Goal: Task Accomplishment & Management: Use online tool/utility

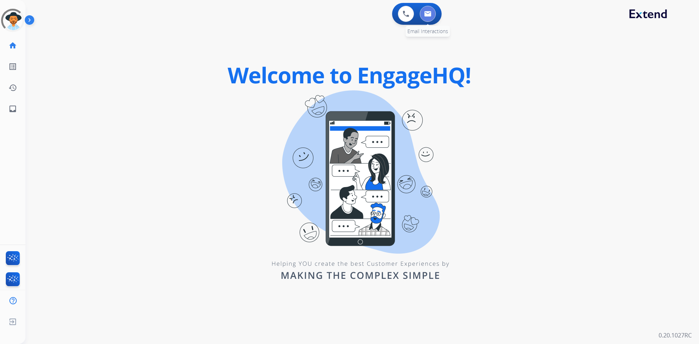
click at [428, 15] on img at bounding box center [427, 14] width 7 height 6
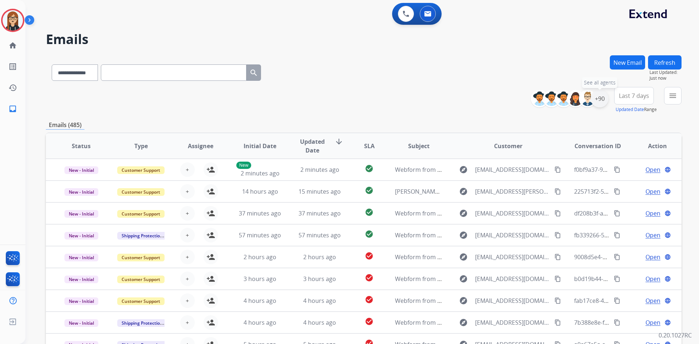
click at [604, 100] on div "+90" at bounding box center [599, 98] width 17 height 17
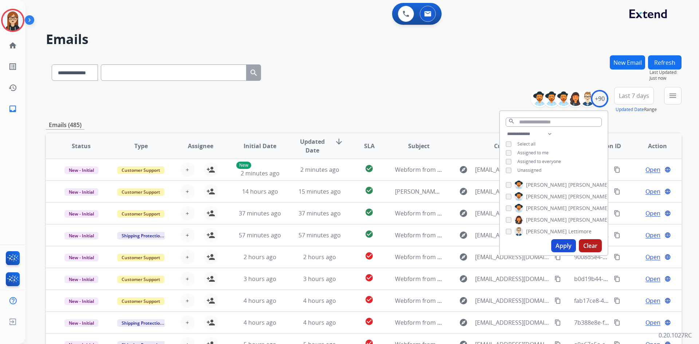
click at [562, 246] on button "Apply" at bounding box center [563, 245] width 25 height 13
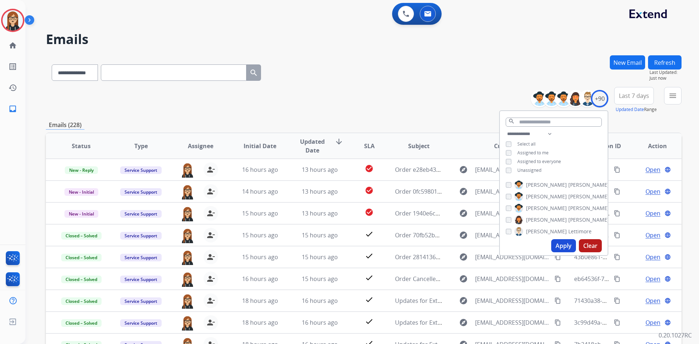
click at [423, 82] on div "**********" at bounding box center [363, 71] width 635 height 32
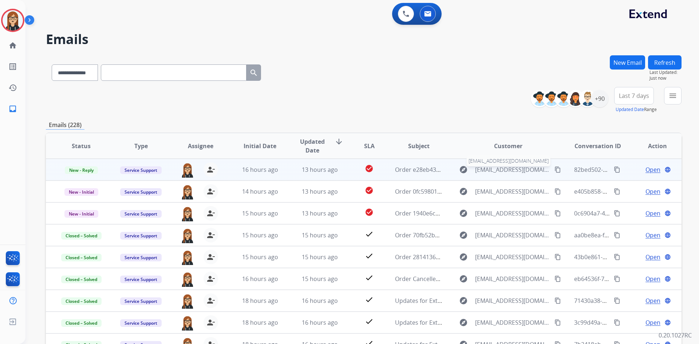
click at [483, 167] on span "[EMAIL_ADDRESS][DOMAIN_NAME]" at bounding box center [512, 169] width 75 height 9
type input "**********"
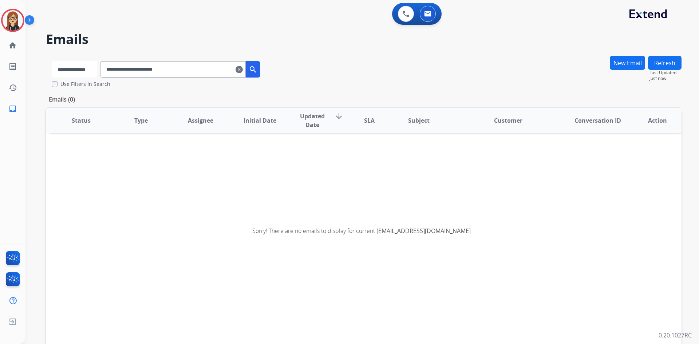
drag, startPoint x: 76, startPoint y: 69, endPoint x: 79, endPoint y: 72, distance: 4.1
click at [76, 69] on select "**********" at bounding box center [74, 69] width 45 height 16
select select "**********"
click at [52, 61] on select "**********" at bounding box center [74, 69] width 45 height 16
click at [227, 68] on input "**********" at bounding box center [174, 69] width 146 height 16
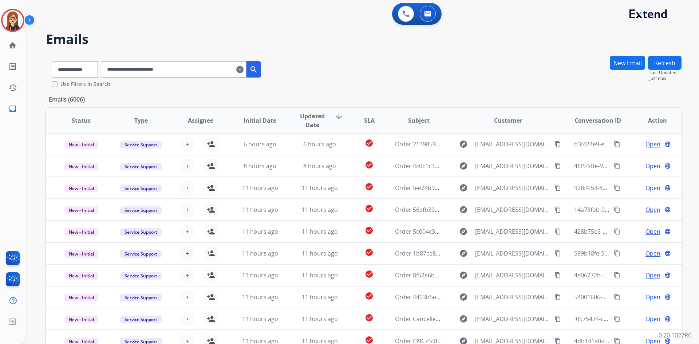
scroll to position [45, 0]
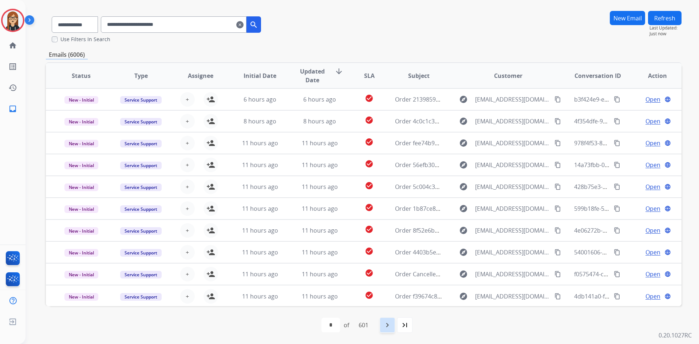
click at [387, 325] on mat-icon "navigate_next" at bounding box center [387, 325] width 9 height 9
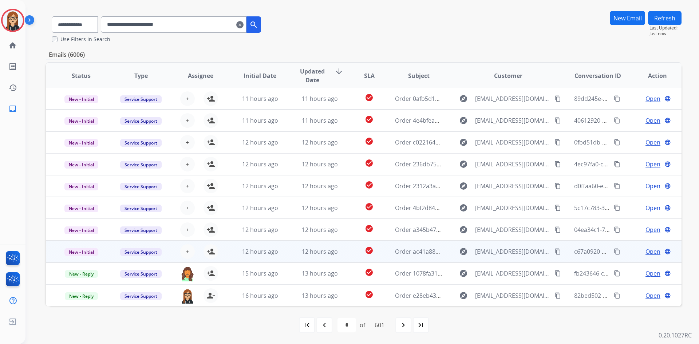
click at [645, 250] on span "Open" at bounding box center [652, 251] width 15 height 9
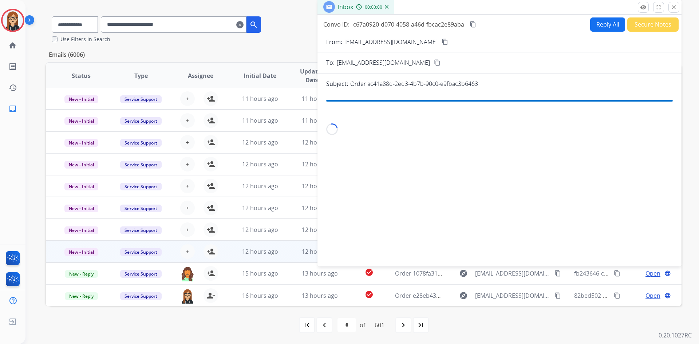
scroll to position [43, 0]
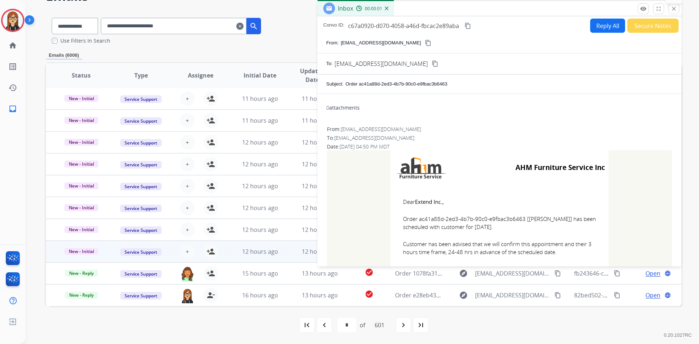
click at [677, 12] on button "close Close" at bounding box center [673, 8] width 11 height 11
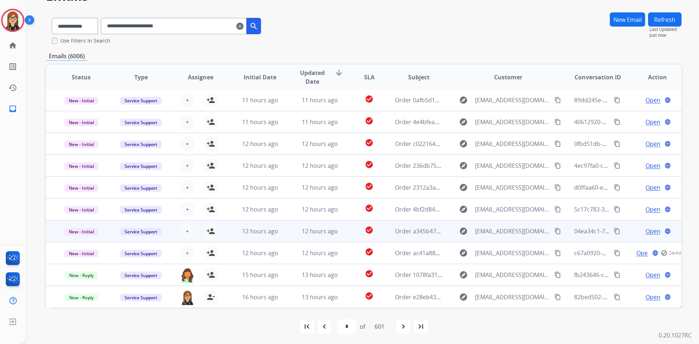
click at [650, 227] on span "Open" at bounding box center [652, 231] width 15 height 9
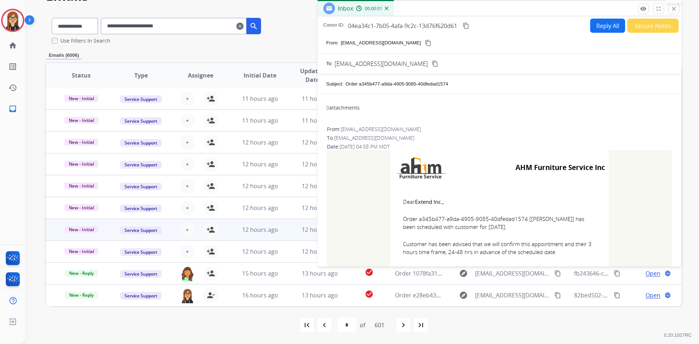
click at [670, 7] on button "close Close" at bounding box center [673, 8] width 11 height 11
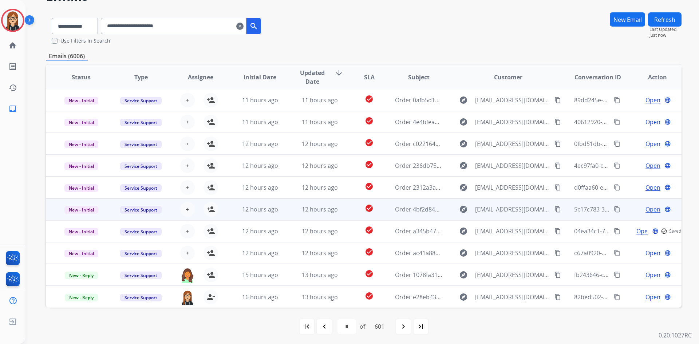
click at [650, 209] on span "Open" at bounding box center [652, 209] width 15 height 9
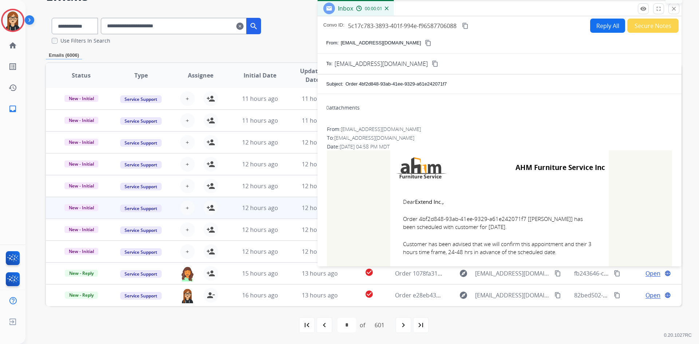
click at [676, 11] on mat-icon "close" at bounding box center [673, 8] width 7 height 7
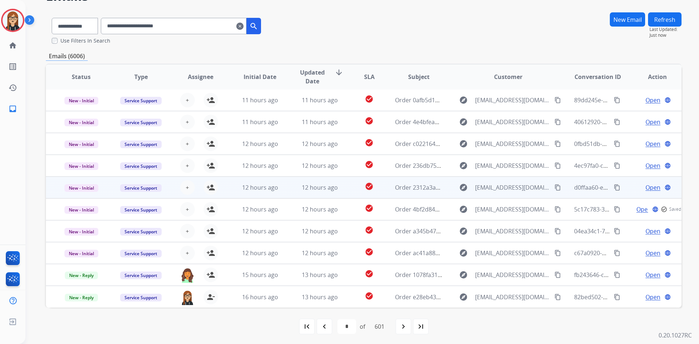
click at [645, 185] on span "Open" at bounding box center [652, 187] width 15 height 9
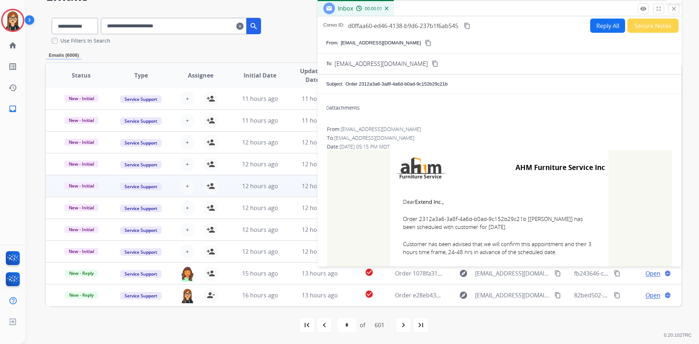
click at [676, 8] on mat-icon "close" at bounding box center [673, 8] width 7 height 7
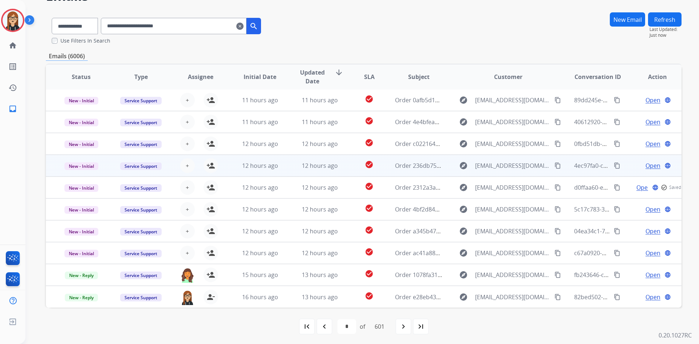
click at [645, 168] on span "Open" at bounding box center [652, 165] width 15 height 9
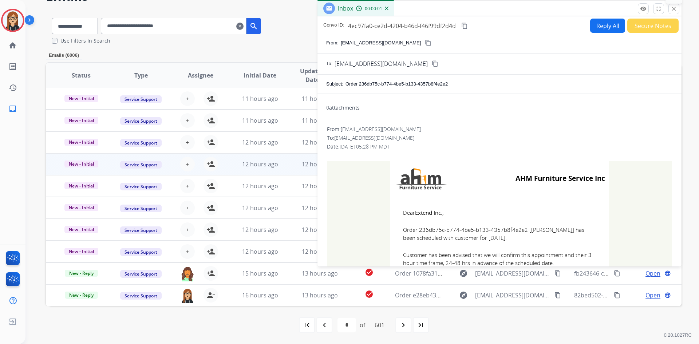
click at [674, 6] on mat-icon "close" at bounding box center [673, 8] width 7 height 7
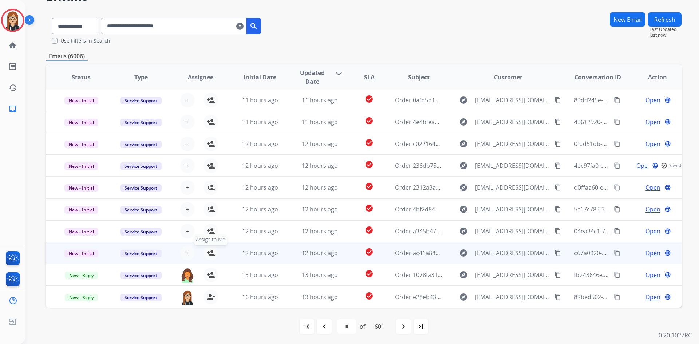
click at [209, 250] on mat-icon "person_add" at bounding box center [210, 253] width 9 height 9
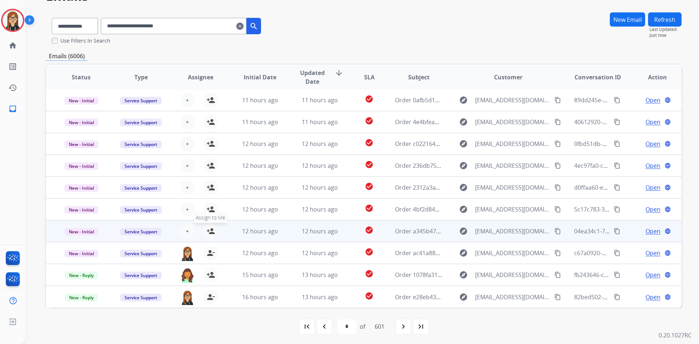
click at [208, 228] on mat-icon "person_add" at bounding box center [210, 231] width 9 height 9
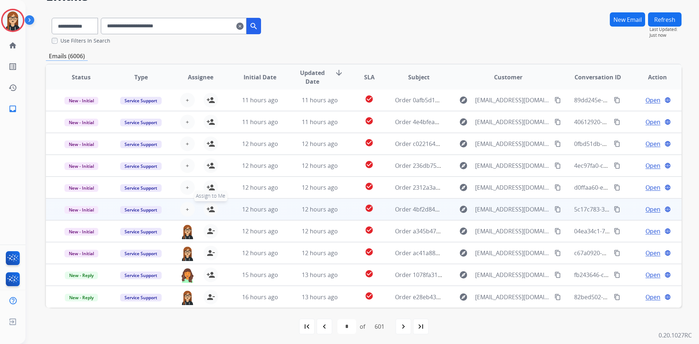
click at [211, 209] on mat-icon "person_add" at bounding box center [210, 209] width 9 height 9
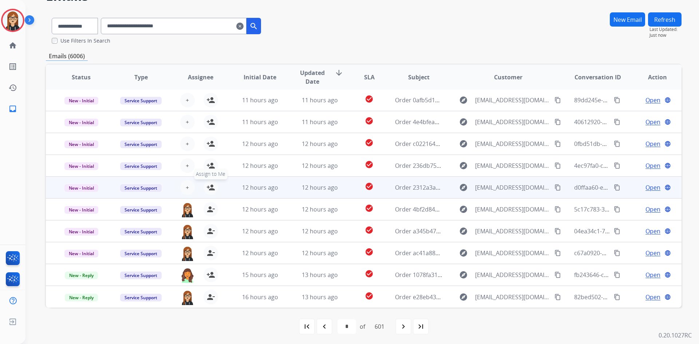
click at [208, 186] on mat-icon "person_add" at bounding box center [210, 187] width 9 height 9
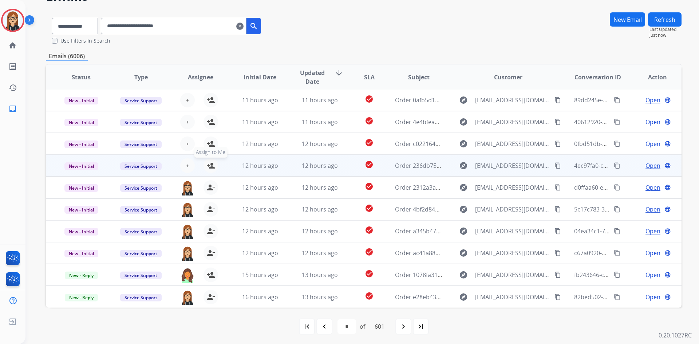
click at [208, 167] on mat-icon "person_add" at bounding box center [210, 165] width 9 height 9
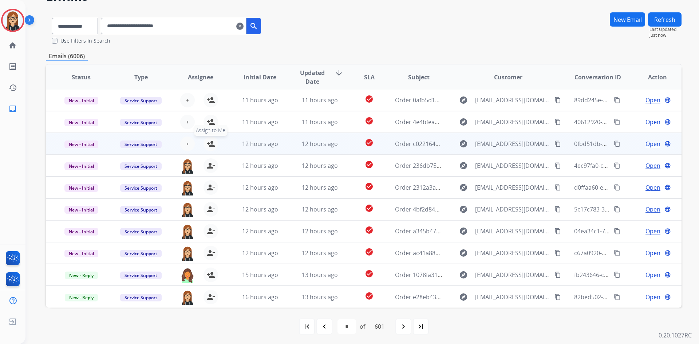
click at [206, 140] on mat-icon "person_add" at bounding box center [210, 143] width 9 height 9
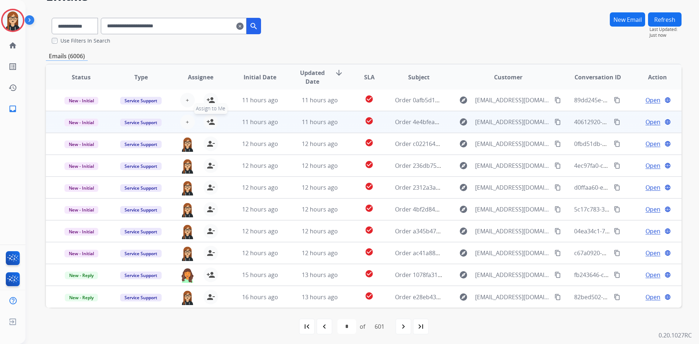
click at [206, 121] on mat-icon "person_add" at bounding box center [210, 122] width 9 height 9
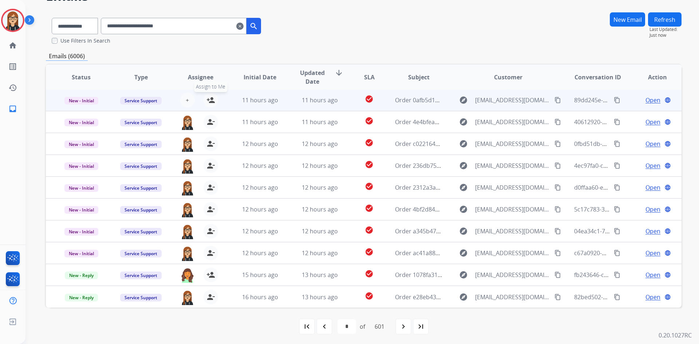
click at [209, 98] on mat-icon "person_add" at bounding box center [210, 100] width 9 height 9
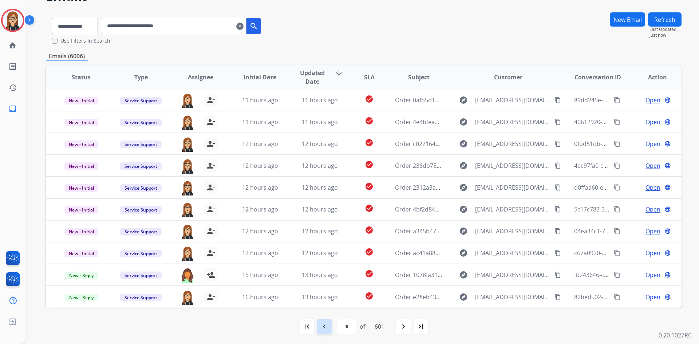
click at [320, 328] on mat-icon "navigate_before" at bounding box center [324, 326] width 9 height 9
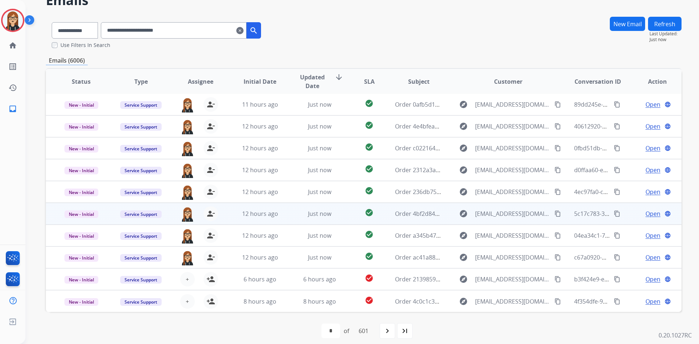
scroll to position [45, 0]
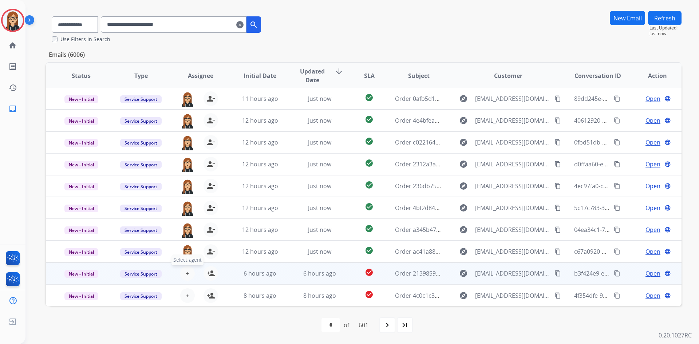
click at [191, 273] on button "+ Select agent" at bounding box center [187, 273] width 15 height 15
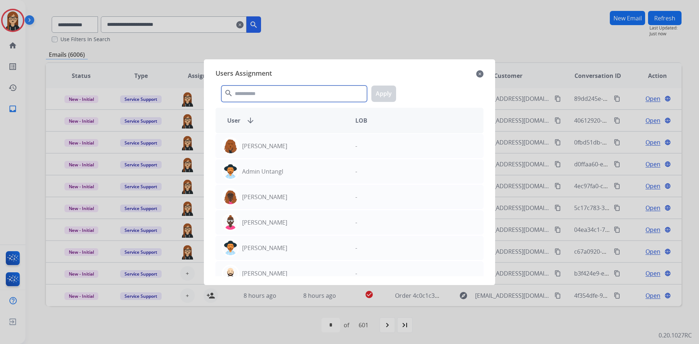
click at [274, 95] on input "text" at bounding box center [294, 94] width 146 height 16
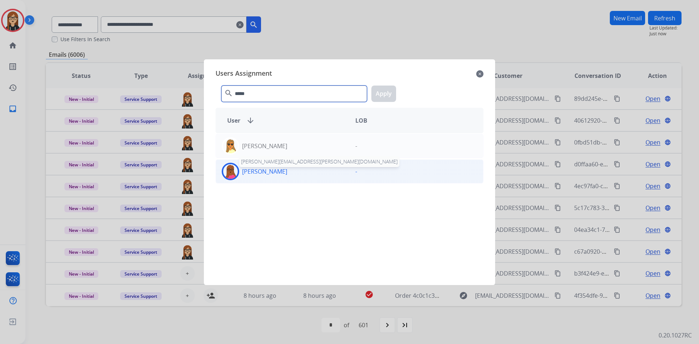
type input "*****"
click at [262, 172] on p "[PERSON_NAME]" at bounding box center [264, 171] width 45 height 9
click at [383, 92] on button "Apply" at bounding box center [383, 94] width 25 height 16
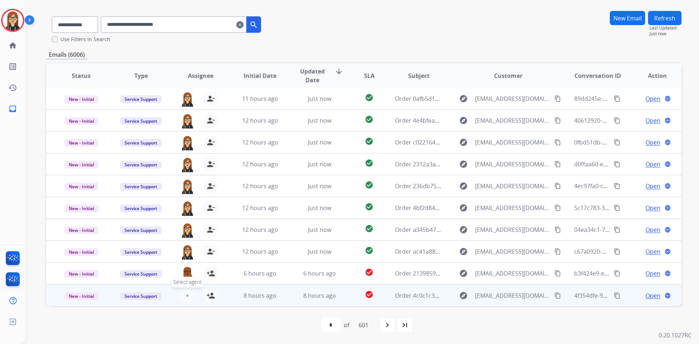
click at [187, 294] on span "+" at bounding box center [187, 295] width 3 height 9
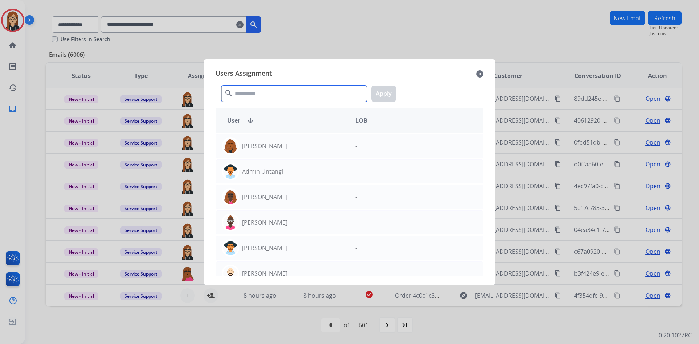
click at [265, 95] on input "text" at bounding box center [294, 94] width 146 height 16
type input "*"
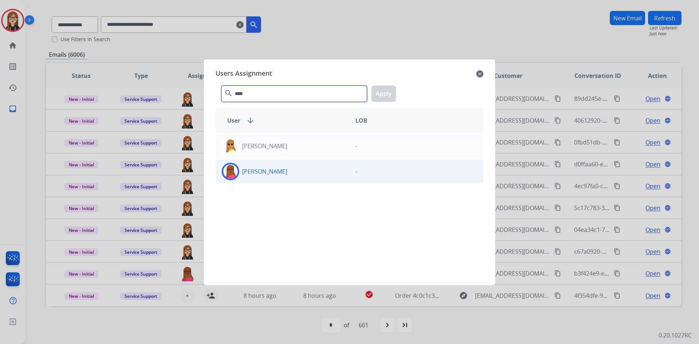
type input "****"
click at [225, 174] on img at bounding box center [230, 171] width 15 height 15
click at [392, 95] on button "Apply" at bounding box center [383, 94] width 25 height 16
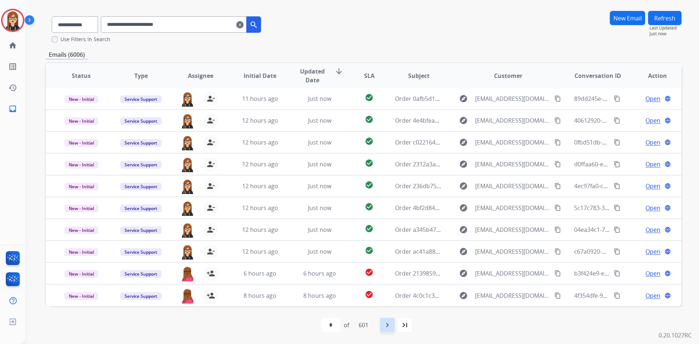
click at [390, 322] on mat-icon "navigate_next" at bounding box center [387, 325] width 9 height 9
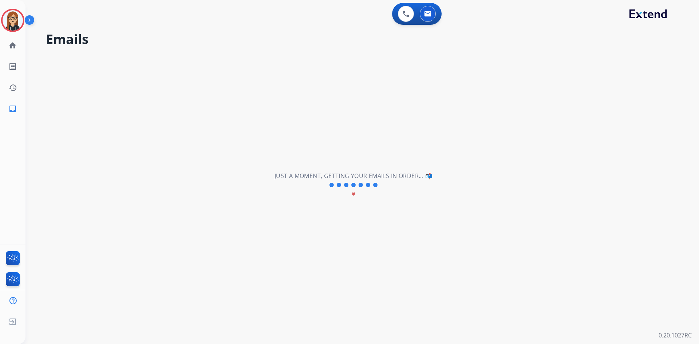
scroll to position [0, 0]
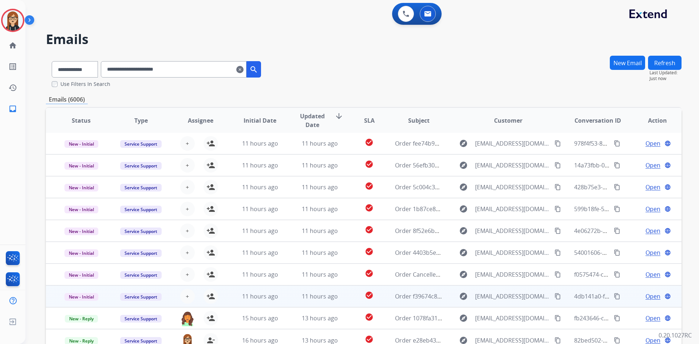
click at [645, 295] on span "Open" at bounding box center [652, 296] width 15 height 9
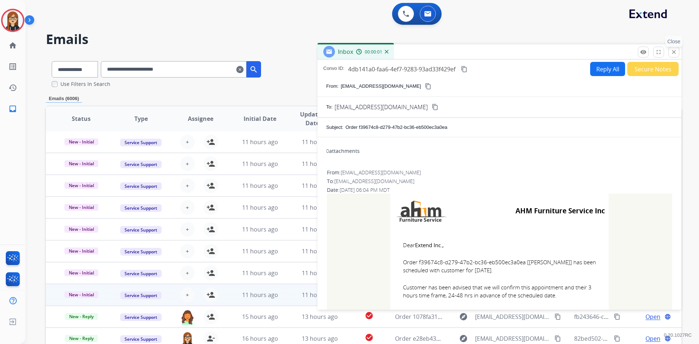
click at [675, 52] on mat-icon "close" at bounding box center [673, 52] width 7 height 7
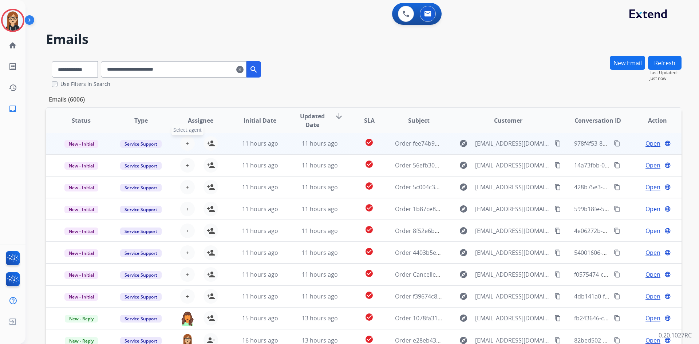
click at [187, 142] on span "+" at bounding box center [187, 143] width 3 height 9
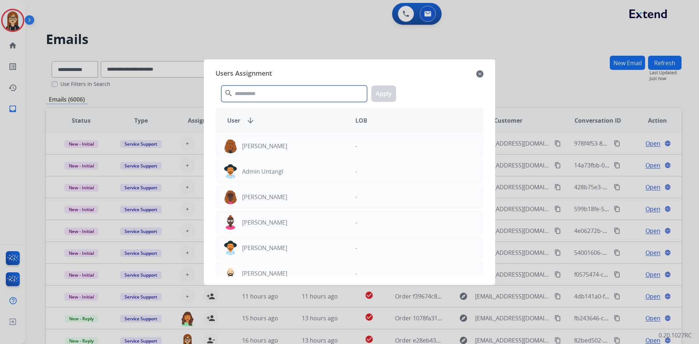
click at [245, 93] on input "text" at bounding box center [294, 94] width 146 height 16
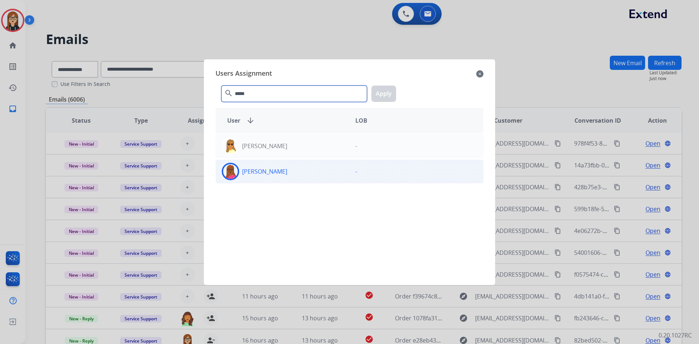
type input "*****"
click at [225, 172] on img at bounding box center [230, 171] width 15 height 15
click at [385, 94] on button "Apply" at bounding box center [383, 94] width 25 height 16
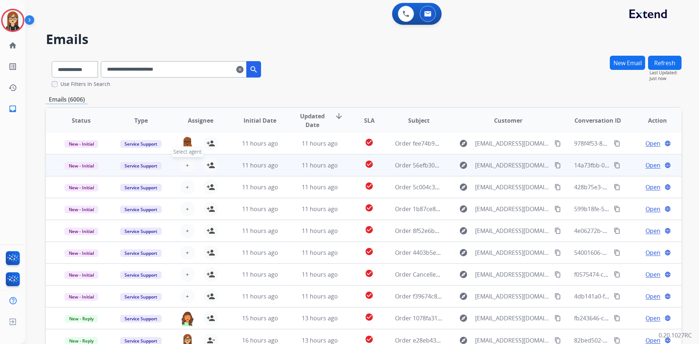
click at [186, 163] on span "+" at bounding box center [187, 165] width 3 height 9
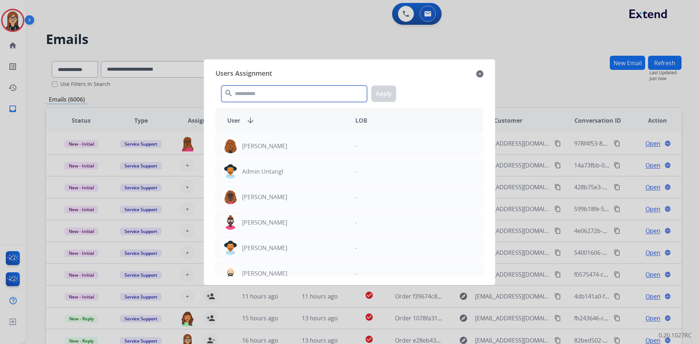
click at [277, 96] on input "text" at bounding box center [294, 94] width 146 height 16
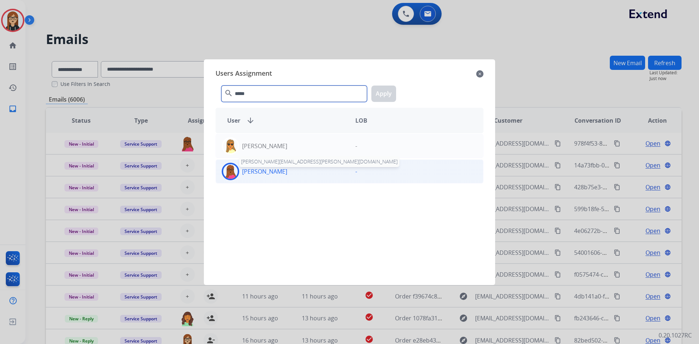
type input "*****"
click at [258, 169] on p "[PERSON_NAME]" at bounding box center [264, 171] width 45 height 9
click at [378, 94] on button "Apply" at bounding box center [383, 94] width 25 height 16
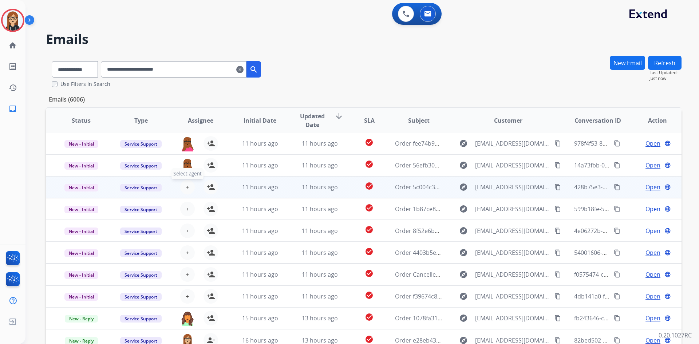
click at [183, 190] on button "+ Select agent" at bounding box center [187, 187] width 15 height 15
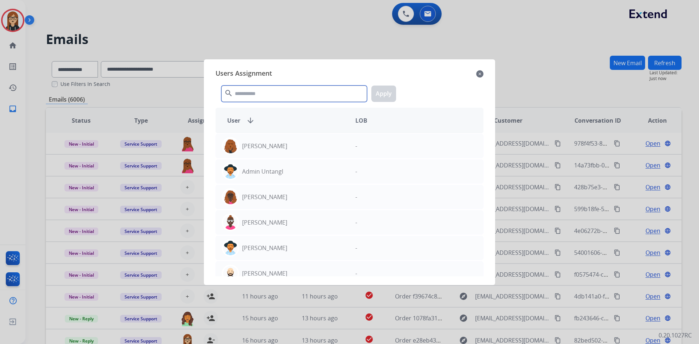
click at [282, 94] on input "text" at bounding box center [294, 94] width 146 height 16
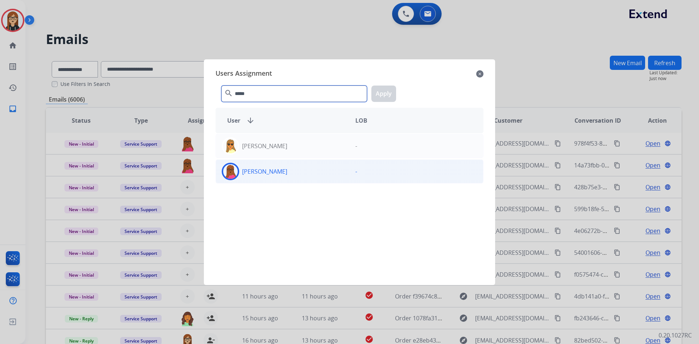
type input "*****"
click at [231, 172] on img at bounding box center [230, 171] width 15 height 15
click at [385, 95] on button "Apply" at bounding box center [383, 94] width 25 height 16
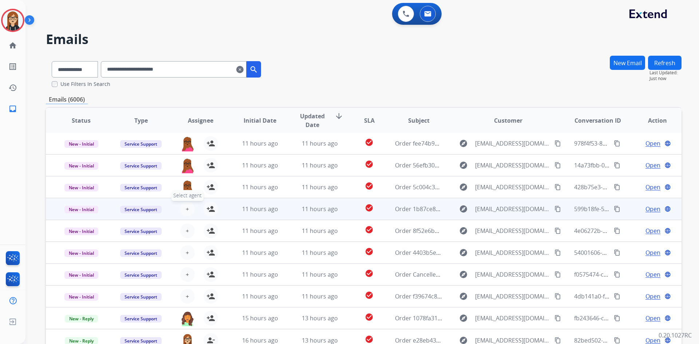
click at [186, 208] on span "+" at bounding box center [187, 209] width 3 height 9
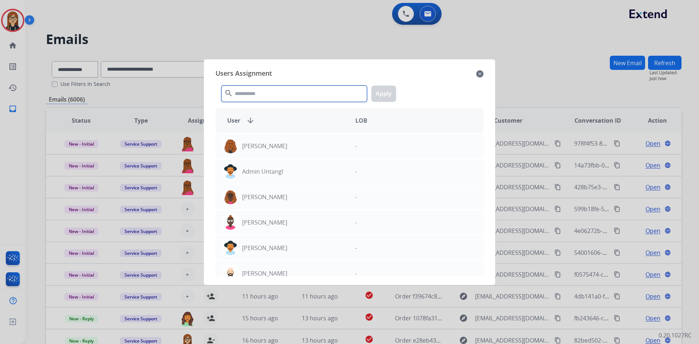
click at [260, 98] on input "text" at bounding box center [294, 94] width 146 height 16
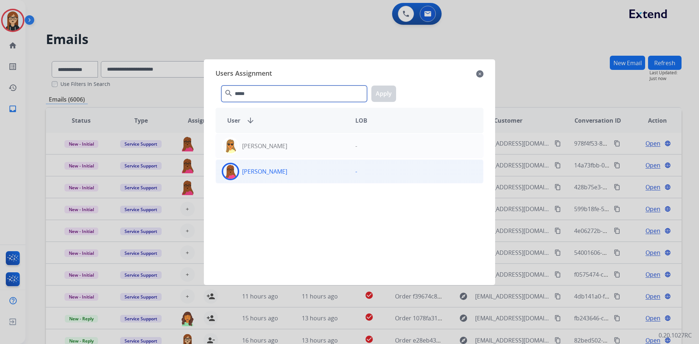
type input "*****"
click at [233, 167] on img at bounding box center [230, 171] width 15 height 15
click at [380, 94] on button "Apply" at bounding box center [383, 94] width 25 height 16
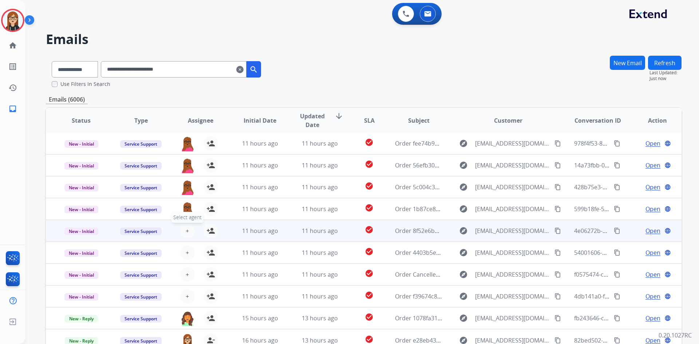
click at [187, 229] on span "+" at bounding box center [187, 230] width 3 height 9
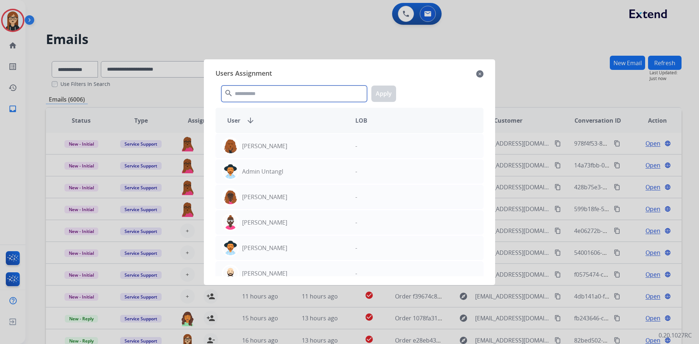
click at [275, 91] on input "text" at bounding box center [294, 94] width 146 height 16
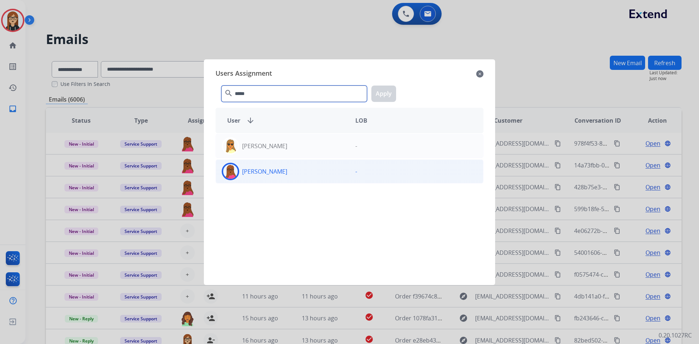
type input "*****"
click at [234, 177] on img at bounding box center [230, 171] width 15 height 15
click at [378, 93] on button "Apply" at bounding box center [383, 94] width 25 height 16
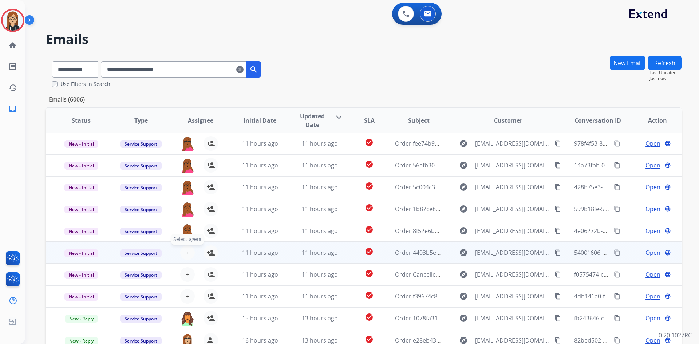
click at [184, 253] on button "+ Select agent" at bounding box center [187, 252] width 15 height 15
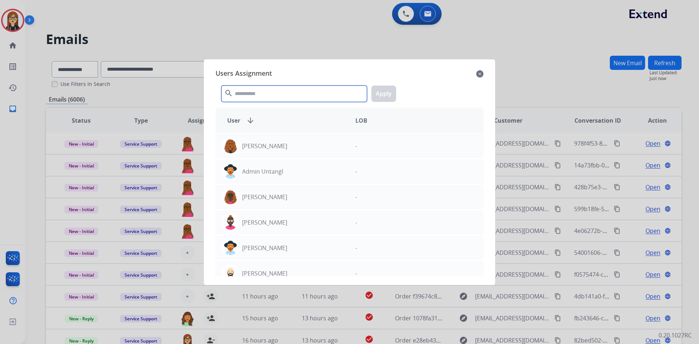
click at [269, 91] on input "text" at bounding box center [294, 94] width 146 height 16
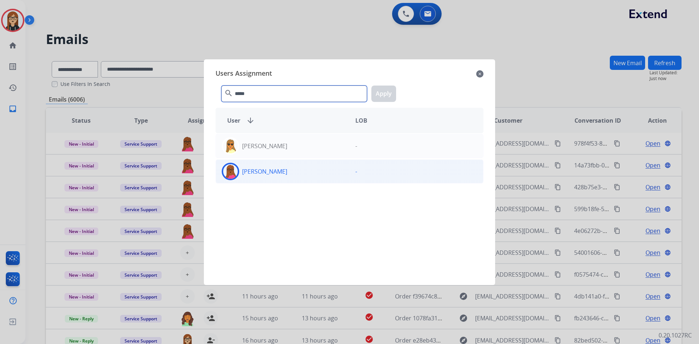
type input "*****"
click at [233, 173] on img at bounding box center [230, 171] width 15 height 15
click at [378, 90] on button "Apply" at bounding box center [383, 94] width 25 height 16
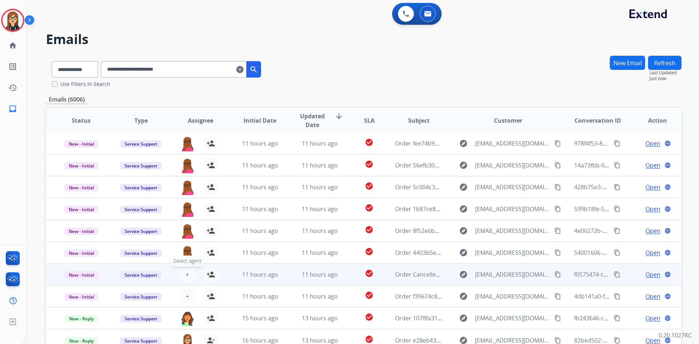
click at [186, 276] on span "+" at bounding box center [187, 274] width 3 height 9
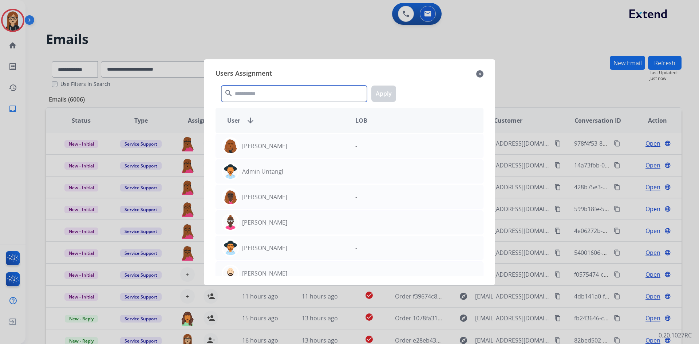
click at [266, 96] on input "text" at bounding box center [294, 94] width 146 height 16
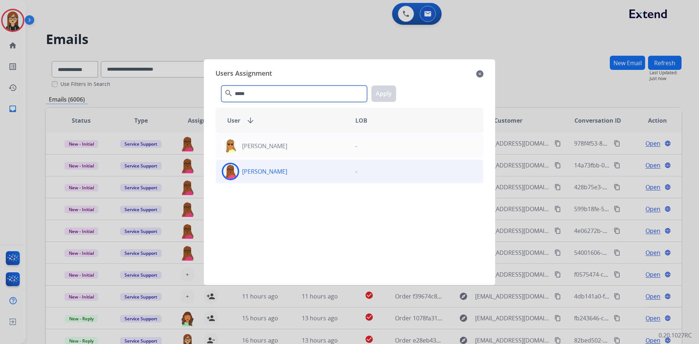
type input "*****"
click at [234, 167] on img at bounding box center [230, 171] width 15 height 15
click at [384, 97] on button "Apply" at bounding box center [383, 94] width 25 height 16
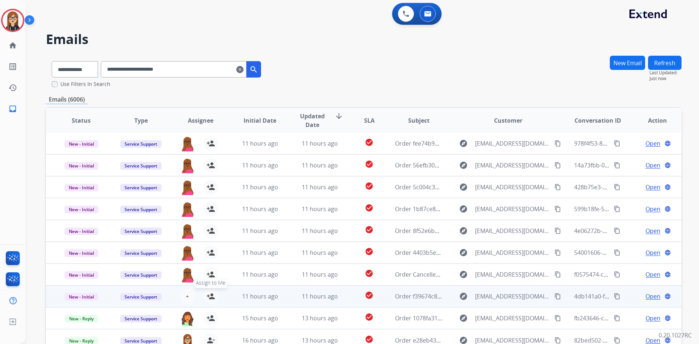
click at [213, 296] on mat-icon "person_add" at bounding box center [210, 296] width 9 height 9
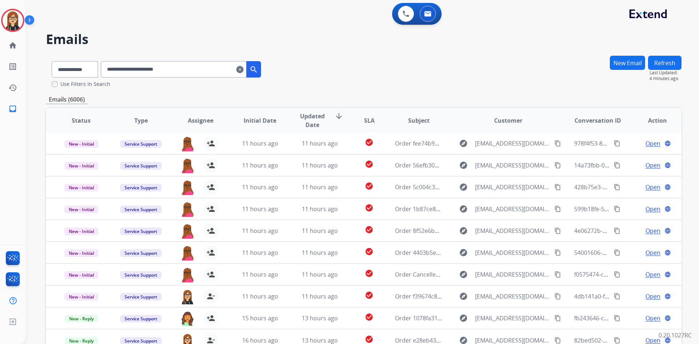
click at [154, 68] on input "**********" at bounding box center [174, 69] width 146 height 16
paste input "text"
type input "**********"
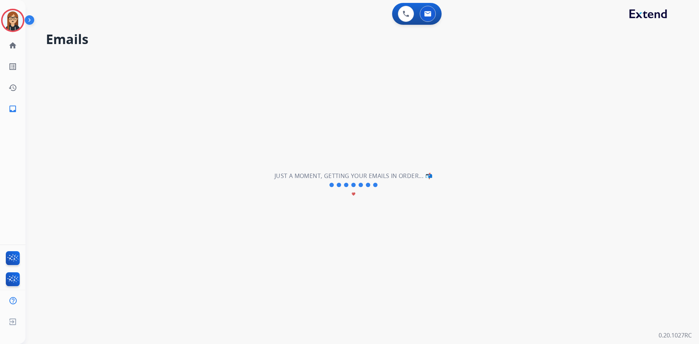
select select "*"
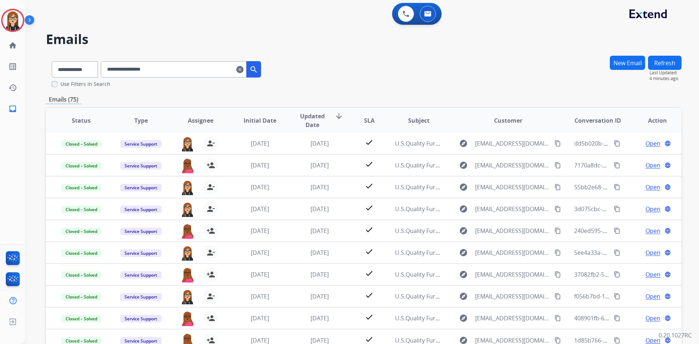
click at [207, 73] on input "**********" at bounding box center [174, 69] width 146 height 16
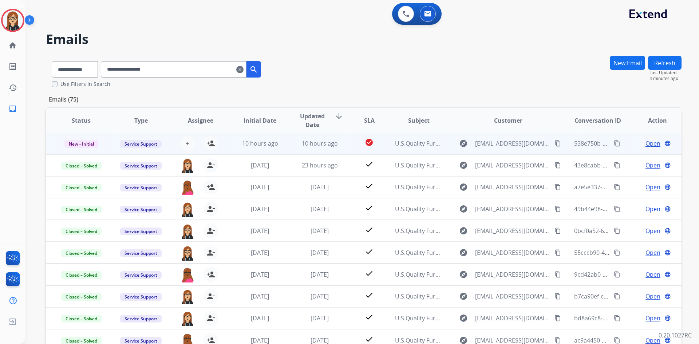
click at [645, 142] on span "Open" at bounding box center [652, 143] width 15 height 9
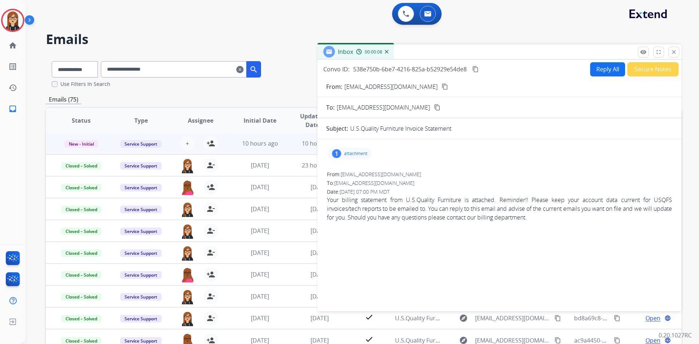
click at [354, 155] on p "attachment" at bounding box center [355, 154] width 23 height 6
click at [407, 167] on mat-icon "download" at bounding box center [409, 170] width 7 height 7
click at [183, 143] on button "+ Select agent" at bounding box center [187, 143] width 15 height 15
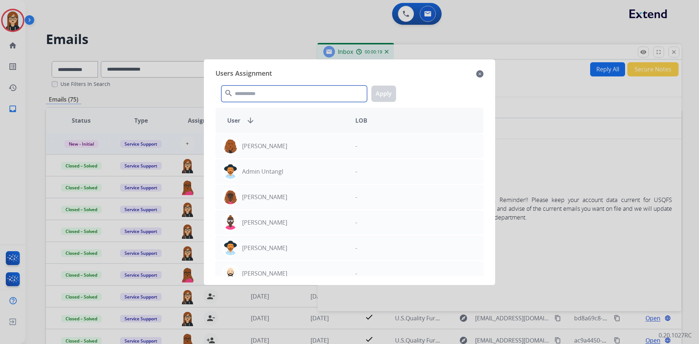
click at [272, 95] on input "text" at bounding box center [294, 94] width 146 height 16
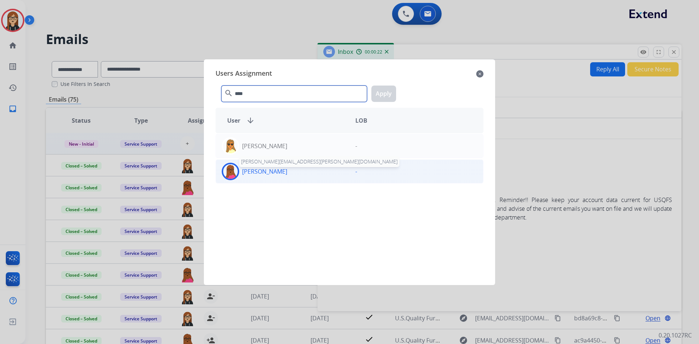
type input "****"
click at [254, 168] on p "[PERSON_NAME]" at bounding box center [264, 171] width 45 height 9
click at [380, 94] on button "Apply" at bounding box center [383, 94] width 25 height 16
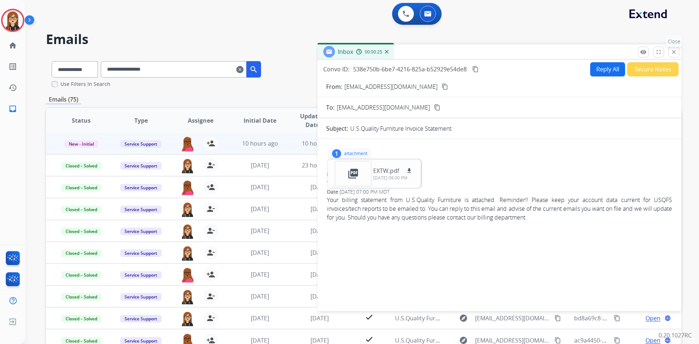
click at [672, 51] on mat-icon "close" at bounding box center [673, 52] width 7 height 7
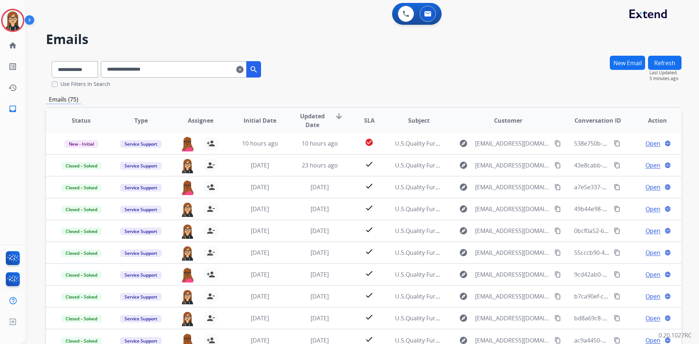
click at [141, 68] on input "**********" at bounding box center [174, 69] width 146 height 16
paste input "**********"
type input "**********"
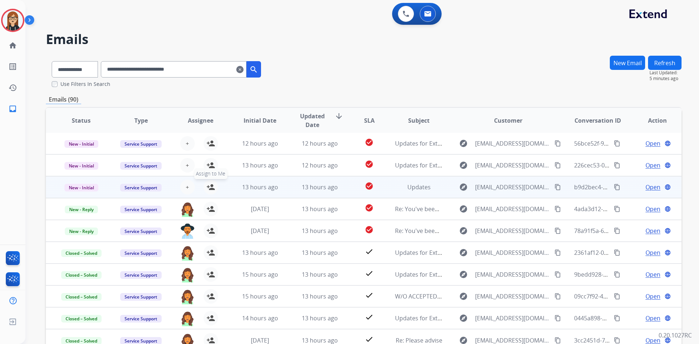
click at [213, 187] on mat-icon "person_add" at bounding box center [210, 187] width 9 height 9
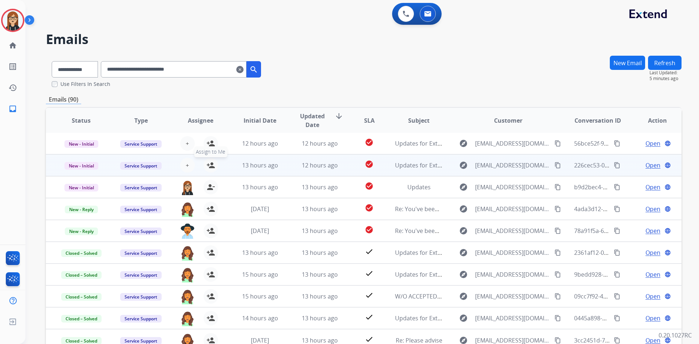
click at [212, 164] on mat-icon "person_add" at bounding box center [210, 165] width 9 height 9
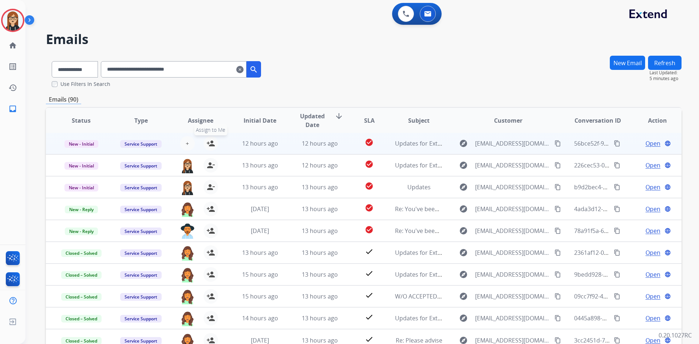
click at [211, 139] on mat-icon "person_add" at bounding box center [210, 143] width 9 height 9
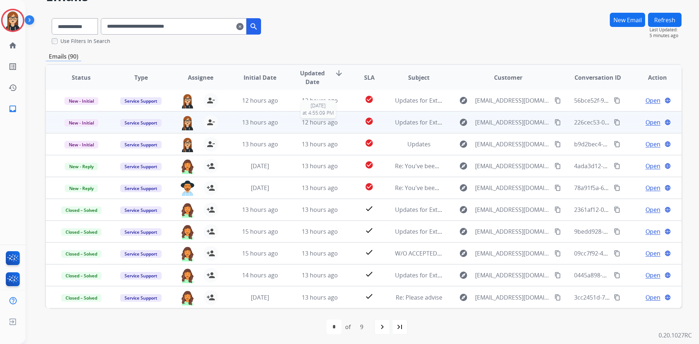
scroll to position [45, 0]
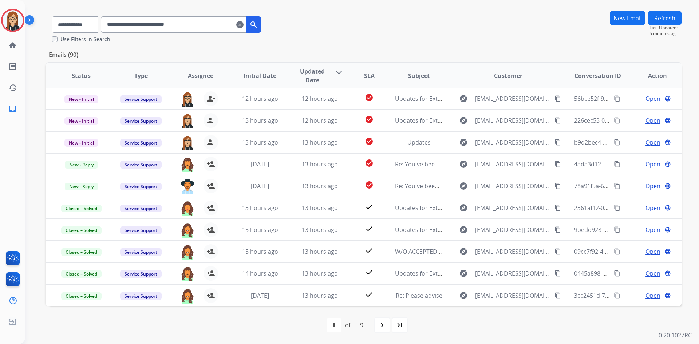
click at [243, 25] on mat-icon "clear" at bounding box center [239, 24] width 7 height 9
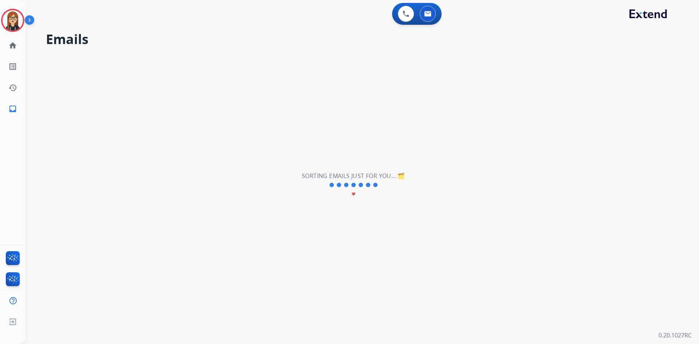
select select "**********"
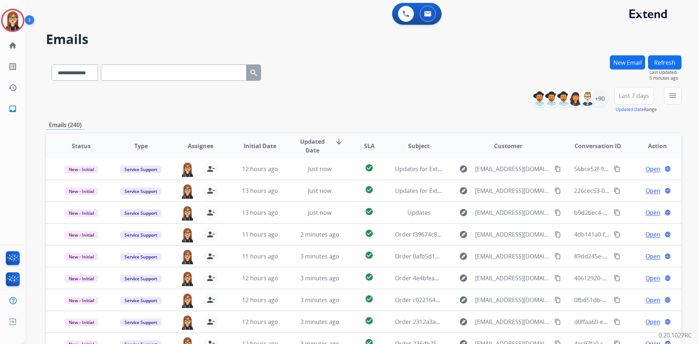
click at [362, 81] on div "**********" at bounding box center [363, 71] width 635 height 32
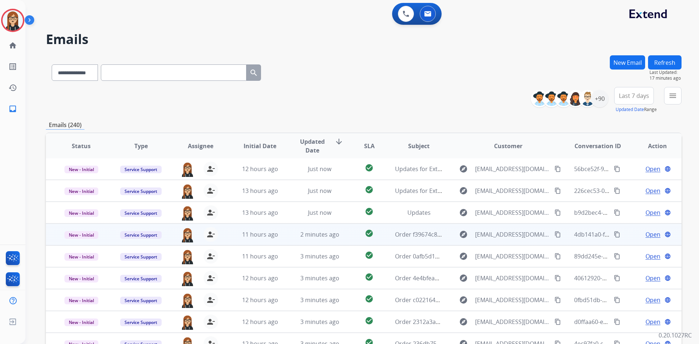
click at [648, 234] on span "Open" at bounding box center [652, 234] width 15 height 9
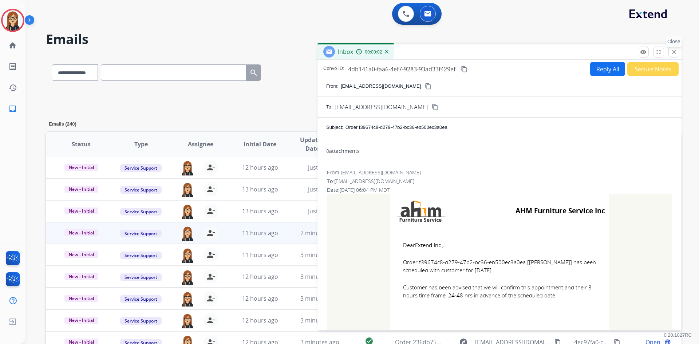
click at [673, 52] on mat-icon "close" at bounding box center [673, 52] width 7 height 7
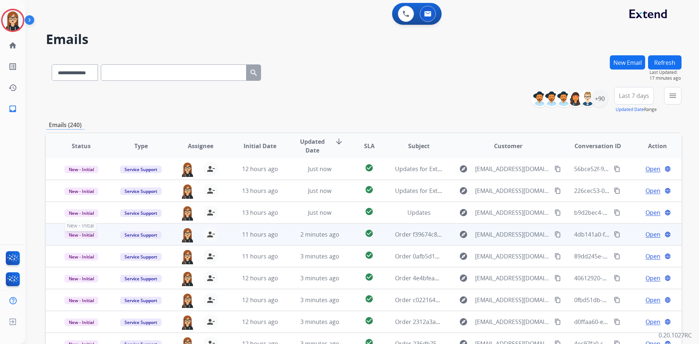
click at [90, 234] on span "New - Initial" at bounding box center [81, 235] width 34 height 8
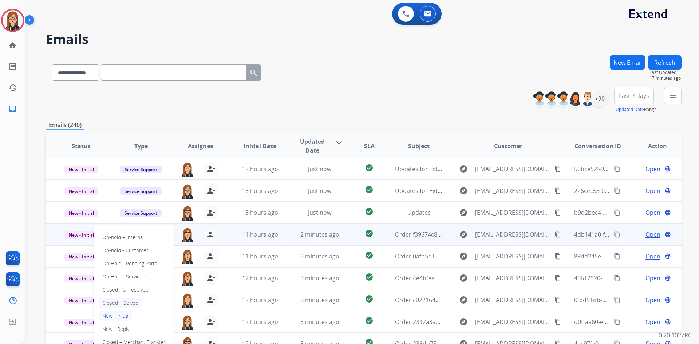
click at [123, 300] on p "Closed – Solved" at bounding box center [120, 303] width 42 height 10
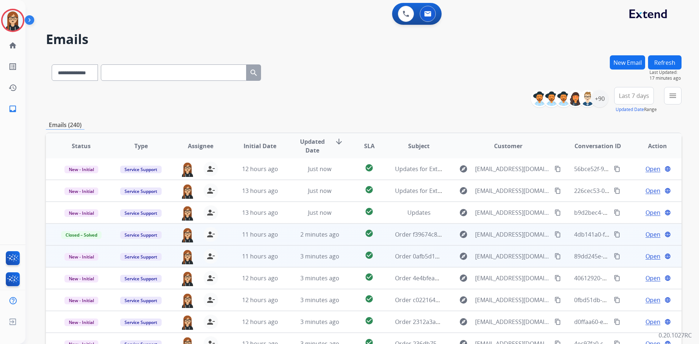
click at [645, 253] on span "Open" at bounding box center [652, 256] width 15 height 9
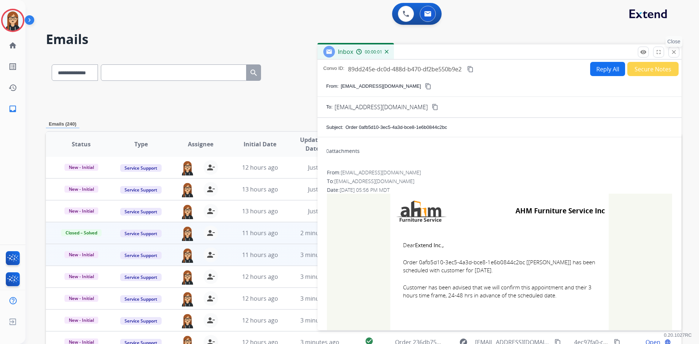
click at [674, 54] on mat-icon "close" at bounding box center [673, 52] width 7 height 7
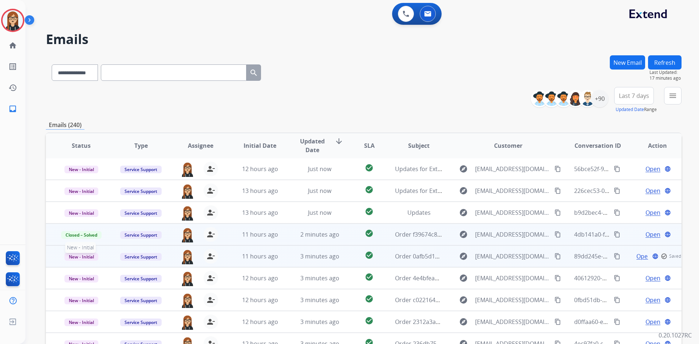
click at [83, 256] on span "New - Initial" at bounding box center [81, 257] width 34 height 8
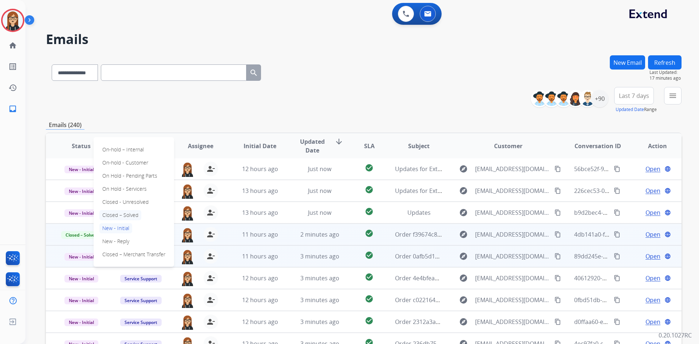
click at [122, 215] on p "Closed – Solved" at bounding box center [120, 215] width 42 height 10
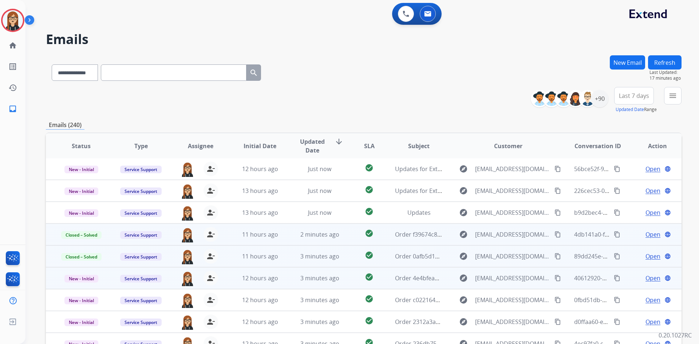
click at [645, 278] on span "Open" at bounding box center [652, 278] width 15 height 9
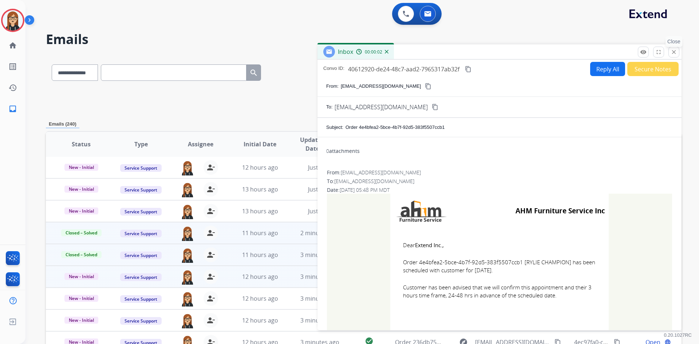
click at [678, 51] on button "close Close" at bounding box center [673, 52] width 11 height 11
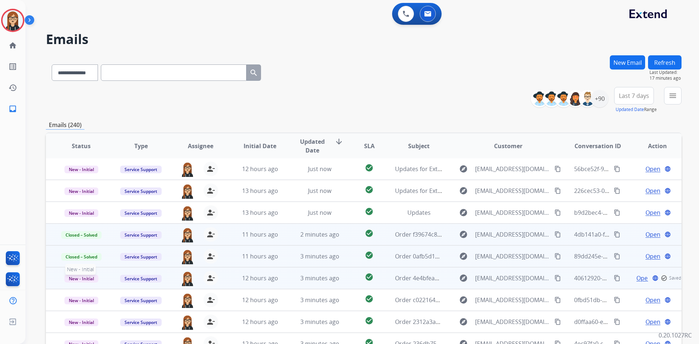
click at [71, 276] on span "New - Initial" at bounding box center [81, 279] width 34 height 8
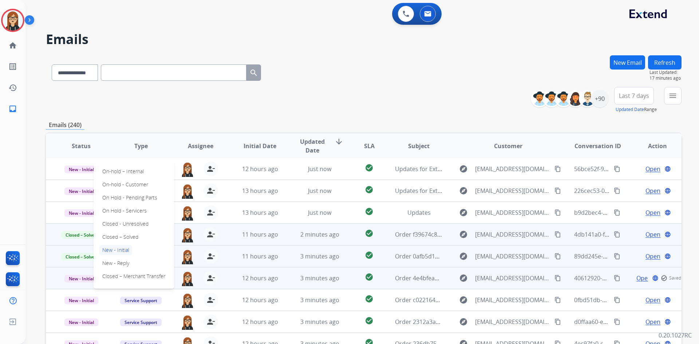
click at [117, 231] on div "On-hold – Internal On-hold - Customer On Hold - Pending Parts On Hold - Service…" at bounding box center [134, 224] width 80 height 130
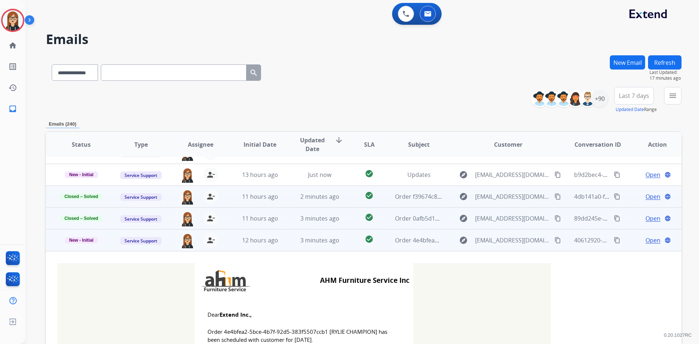
scroll to position [109, 0]
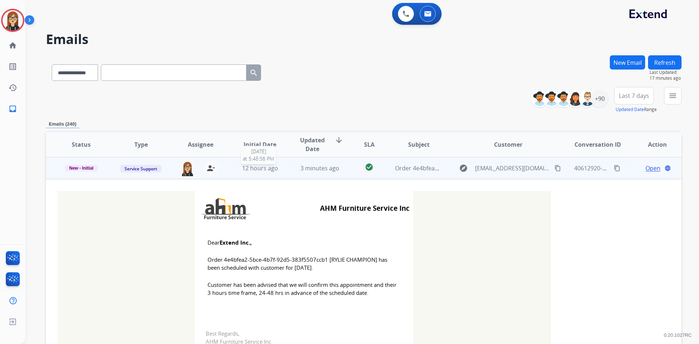
click at [259, 167] on span "12 hours ago" at bounding box center [260, 168] width 36 height 8
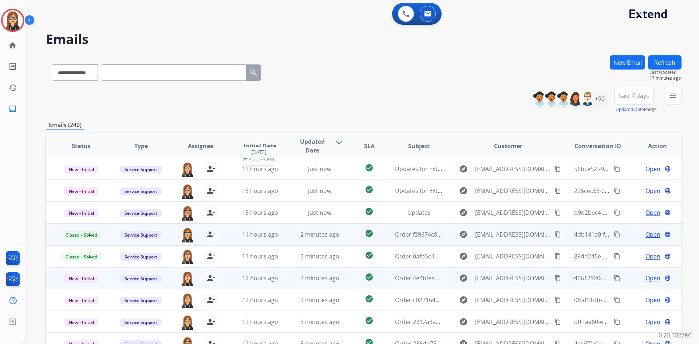
scroll to position [1, 0]
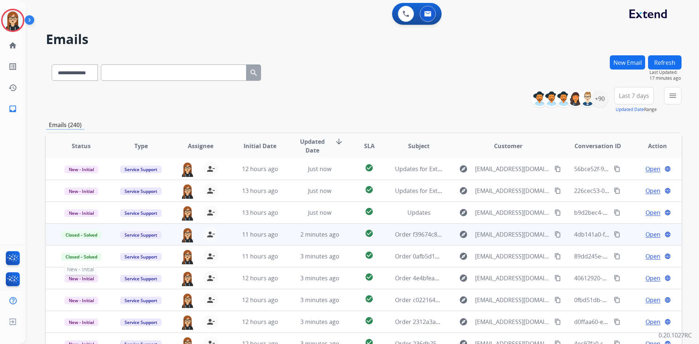
click at [78, 277] on span "New - Initial" at bounding box center [81, 279] width 34 height 8
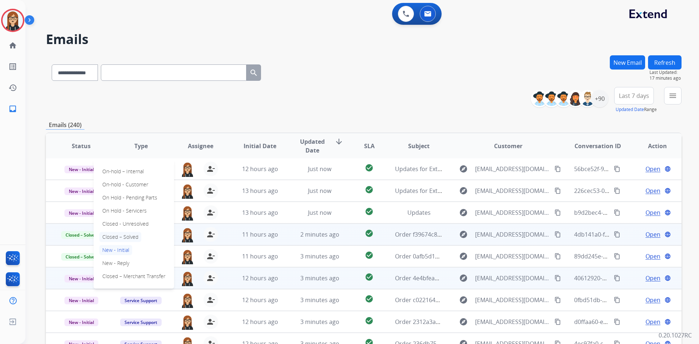
click at [121, 238] on p "Closed – Solved" at bounding box center [120, 237] width 42 height 10
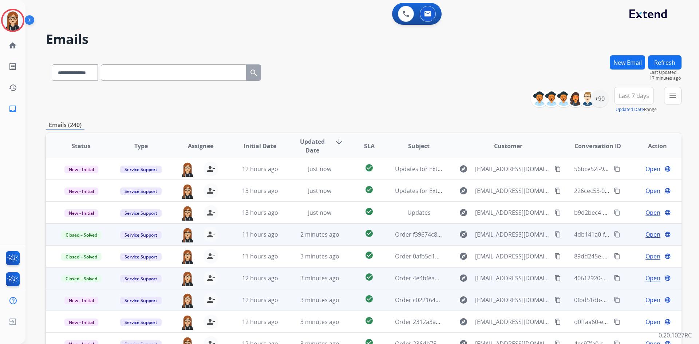
click at [647, 298] on span "Open" at bounding box center [652, 300] width 15 height 9
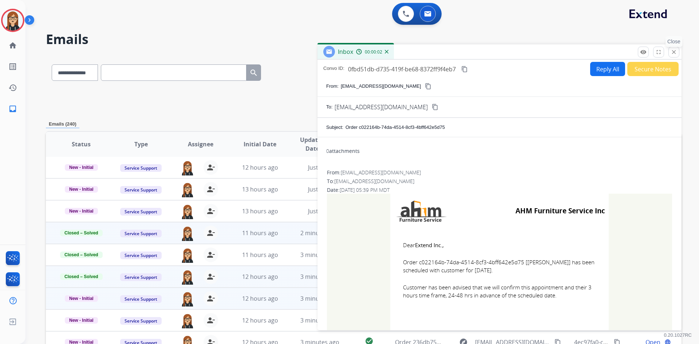
click at [673, 52] on mat-icon "close" at bounding box center [673, 52] width 7 height 7
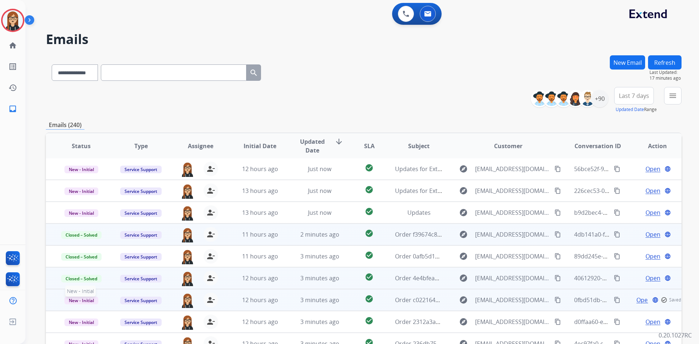
click at [70, 297] on span "New - Initial" at bounding box center [81, 301] width 34 height 8
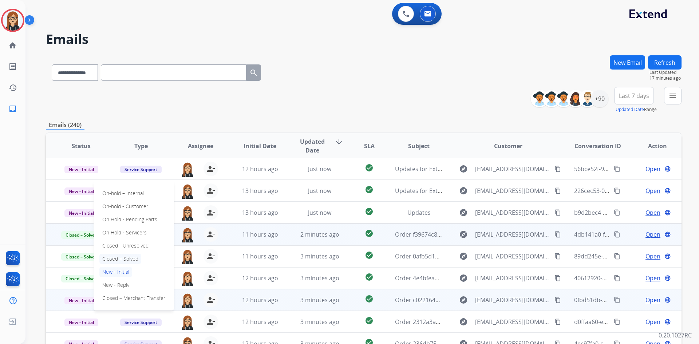
click at [108, 259] on p "Closed – Solved" at bounding box center [120, 259] width 42 height 10
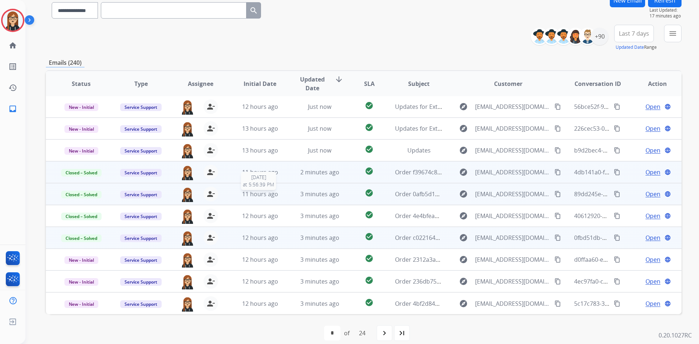
scroll to position [70, 0]
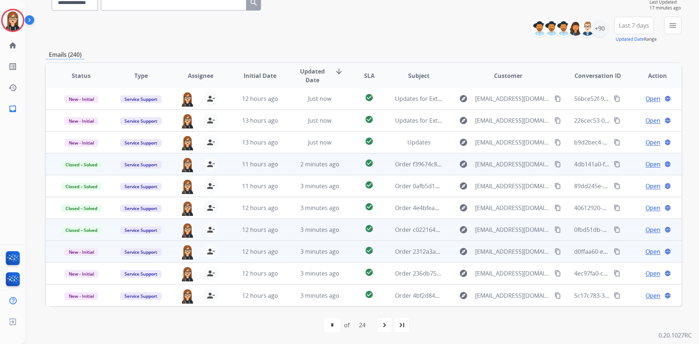
click at [645, 253] on span "Open" at bounding box center [652, 251] width 15 height 9
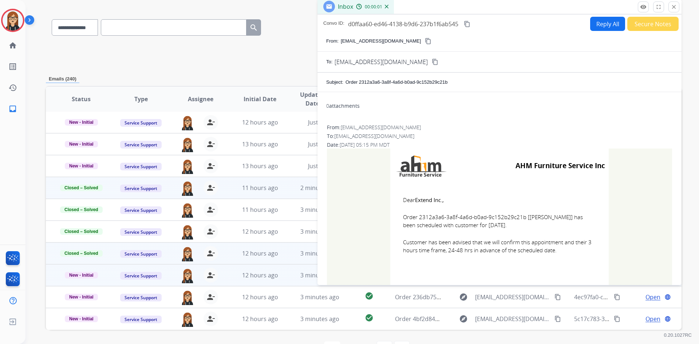
scroll to position [32, 0]
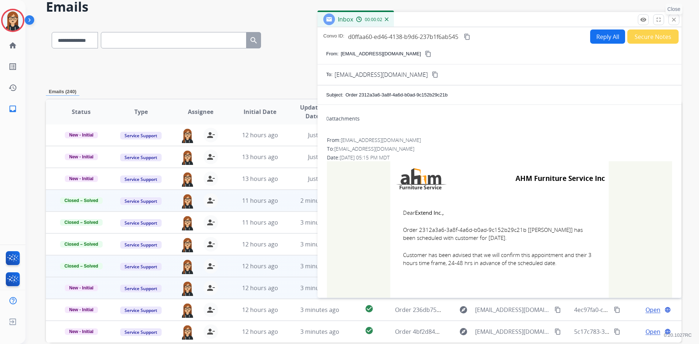
click at [672, 21] on mat-icon "close" at bounding box center [673, 19] width 7 height 7
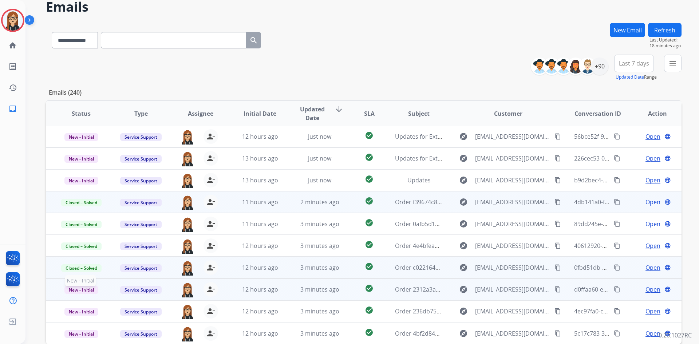
click at [79, 290] on span "New - Initial" at bounding box center [81, 290] width 34 height 8
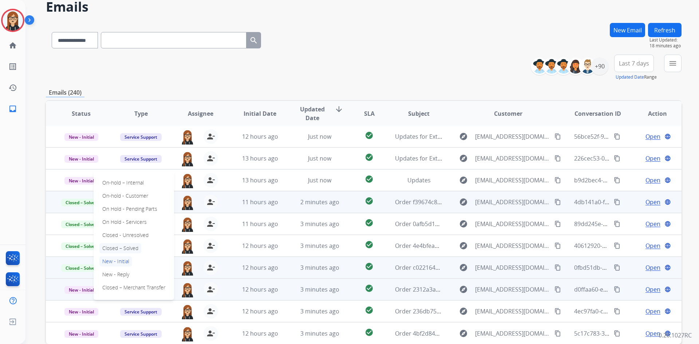
click at [122, 247] on p "Closed – Solved" at bounding box center [120, 248] width 42 height 10
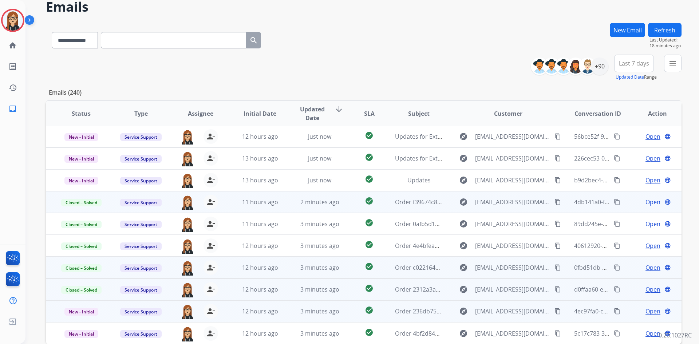
click at [645, 312] on span "Open" at bounding box center [652, 311] width 15 height 9
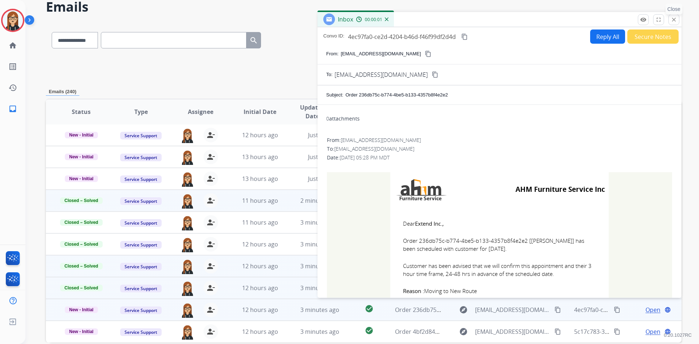
click at [672, 19] on mat-icon "close" at bounding box center [673, 19] width 7 height 7
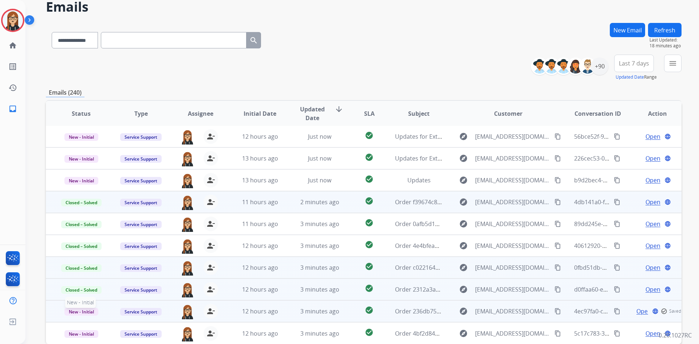
drag, startPoint x: 80, startPoint y: 309, endPoint x: 86, endPoint y: 305, distance: 6.8
click at [80, 309] on span "New - Initial" at bounding box center [81, 312] width 34 height 8
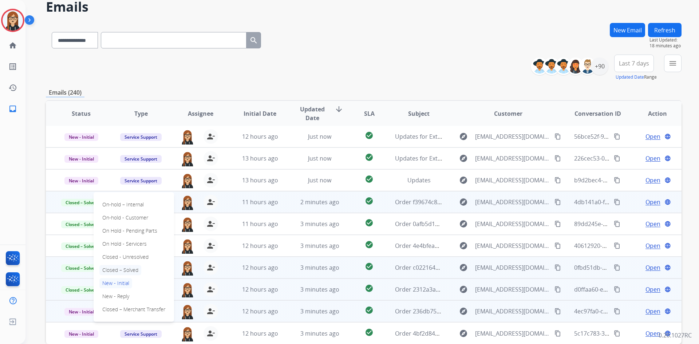
click at [122, 268] on p "Closed – Solved" at bounding box center [120, 270] width 42 height 10
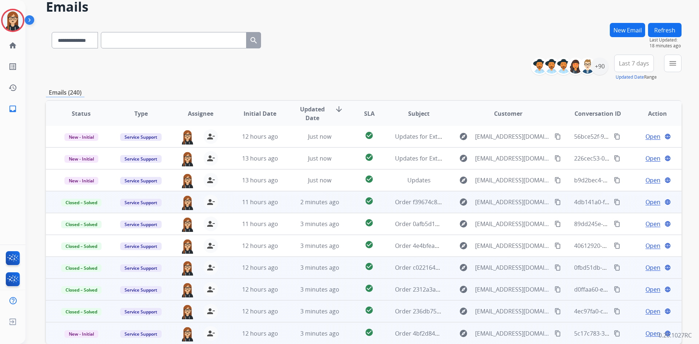
click at [649, 332] on span "Open" at bounding box center [652, 333] width 15 height 9
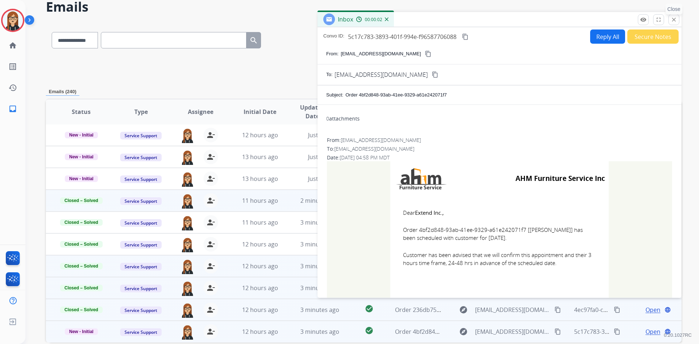
click at [672, 18] on mat-icon "close" at bounding box center [673, 19] width 7 height 7
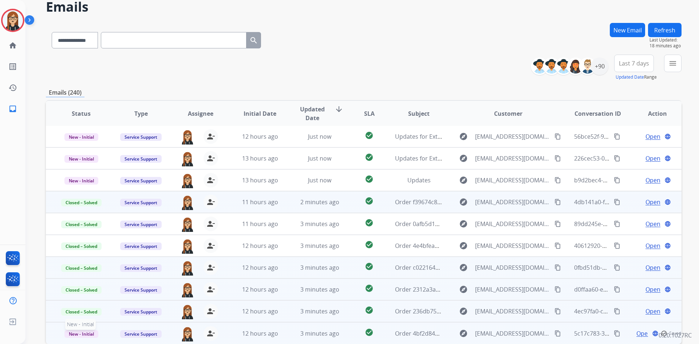
click at [88, 333] on span "New - Initial" at bounding box center [81, 334] width 34 height 8
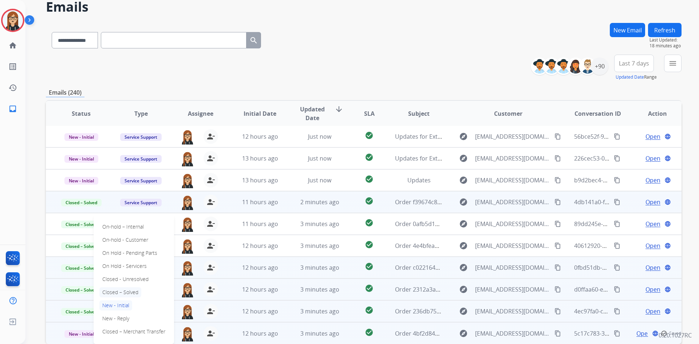
click at [120, 289] on p "Closed – Solved" at bounding box center [120, 292] width 42 height 10
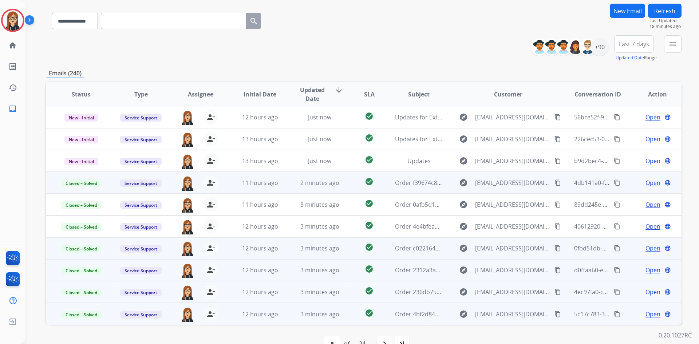
scroll to position [69, 0]
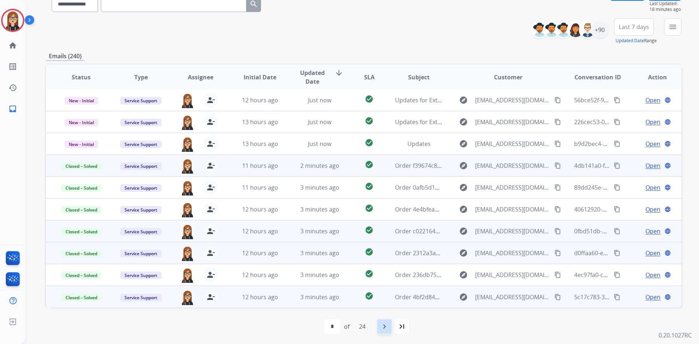
click at [385, 328] on mat-icon "navigate_next" at bounding box center [384, 326] width 9 height 9
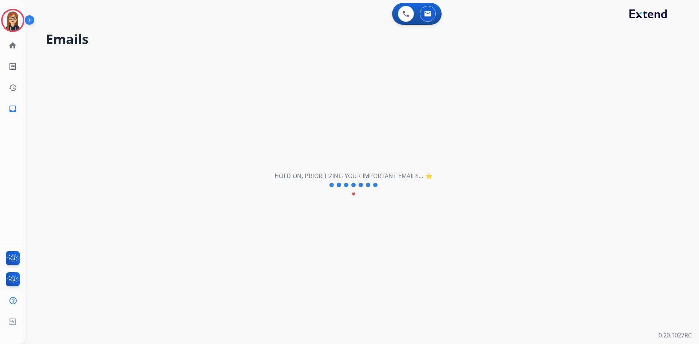
scroll to position [0, 0]
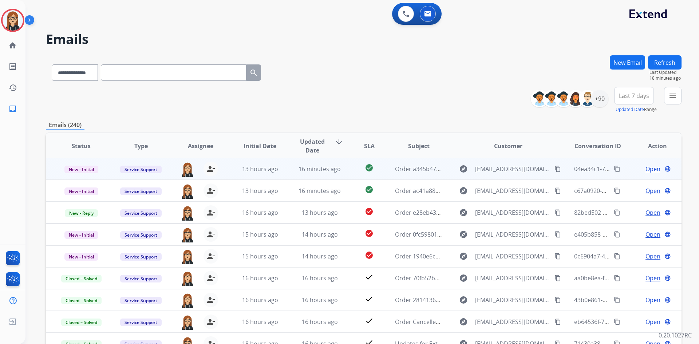
click at [650, 169] on span "Open" at bounding box center [652, 169] width 15 height 9
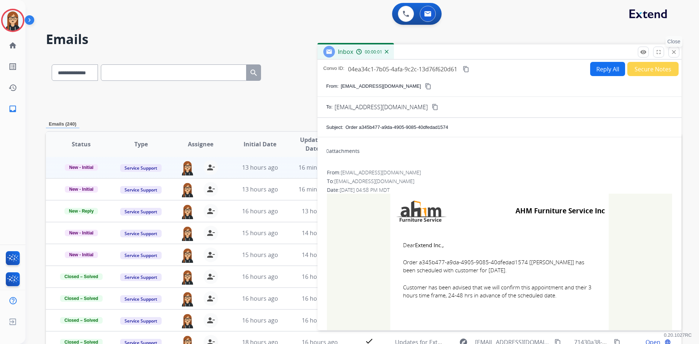
click at [673, 52] on mat-icon "close" at bounding box center [673, 52] width 7 height 7
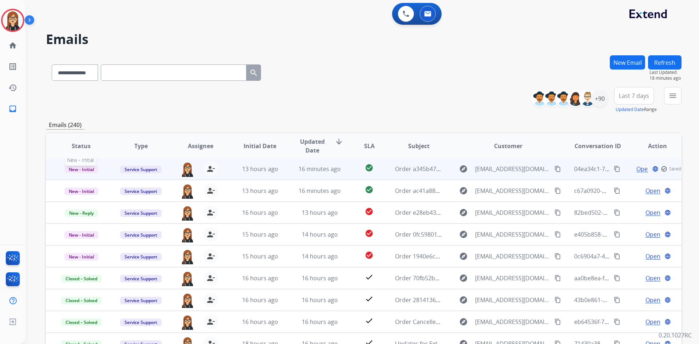
click at [82, 166] on span "New - Initial" at bounding box center [81, 170] width 34 height 8
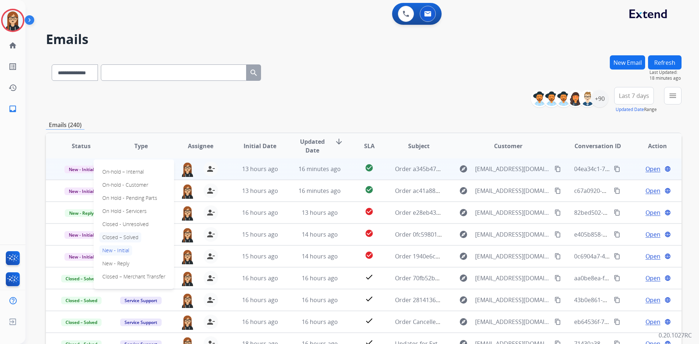
click at [120, 234] on p "Closed – Solved" at bounding box center [120, 237] width 42 height 10
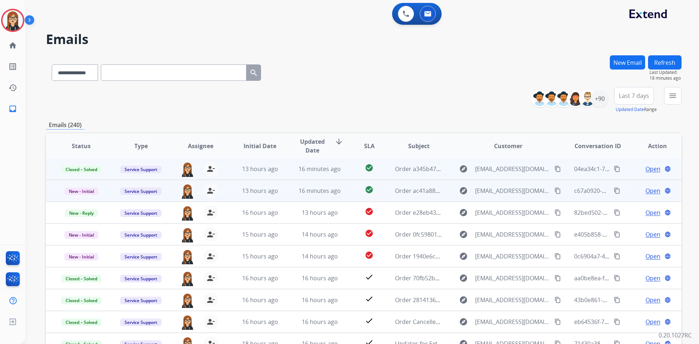
click at [647, 191] on span "Open" at bounding box center [652, 190] width 15 height 9
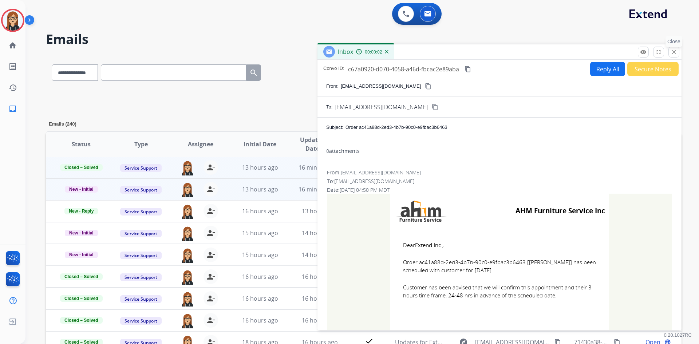
click at [673, 54] on mat-icon "close" at bounding box center [673, 52] width 7 height 7
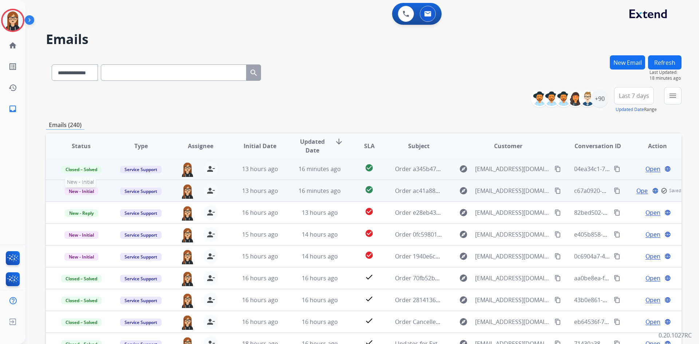
click at [79, 188] on span "New - Initial" at bounding box center [81, 191] width 34 height 8
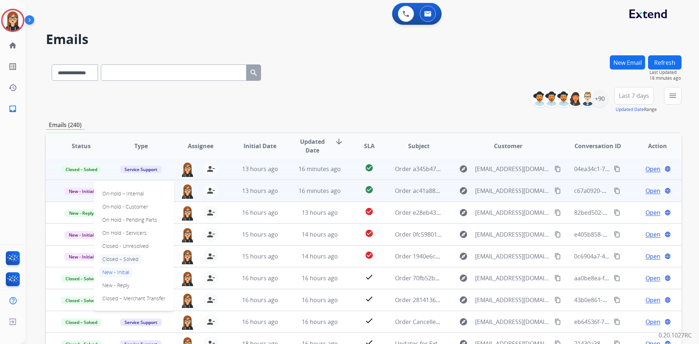
click at [123, 256] on p "Closed – Solved" at bounding box center [120, 259] width 42 height 10
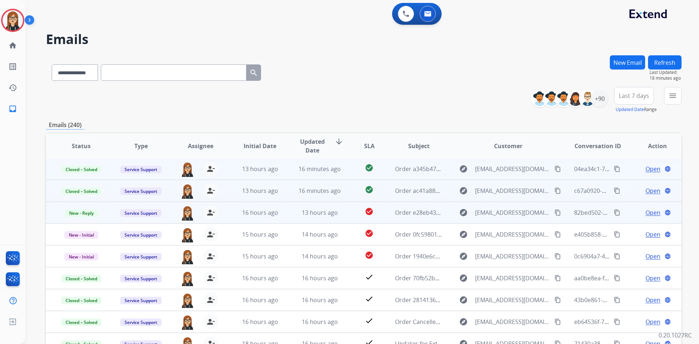
click at [646, 213] on span "Open" at bounding box center [652, 212] width 15 height 9
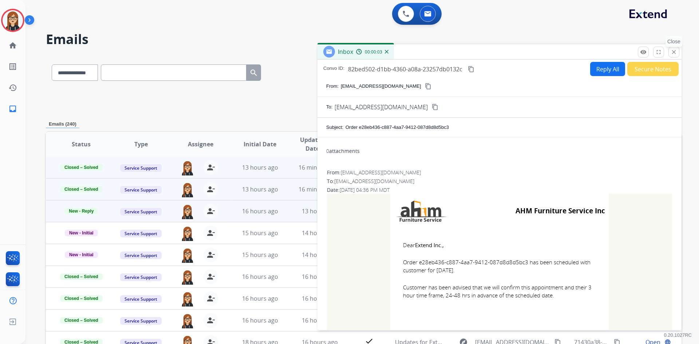
click at [674, 52] on mat-icon "close" at bounding box center [673, 52] width 7 height 7
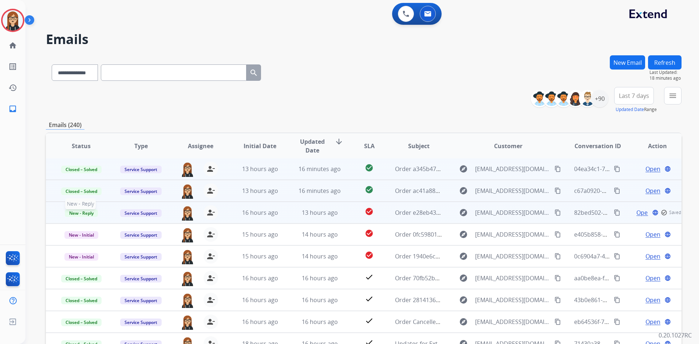
click at [77, 211] on span "New - Reply" at bounding box center [81, 213] width 33 height 8
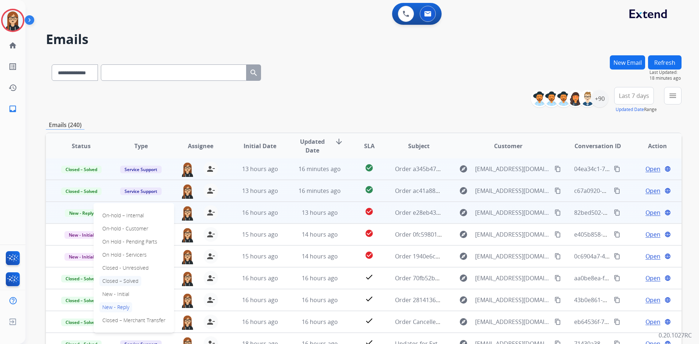
click at [122, 282] on p "Closed – Solved" at bounding box center [120, 281] width 42 height 10
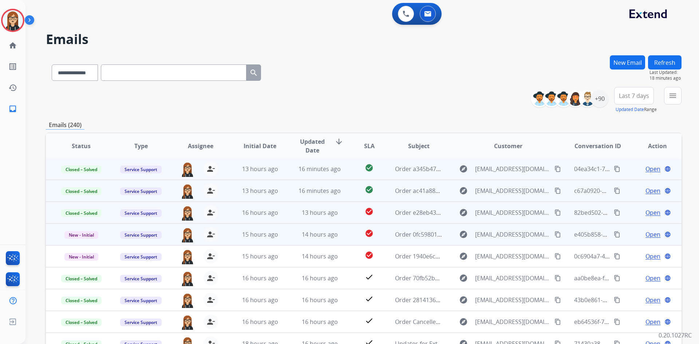
click at [645, 235] on span "Open" at bounding box center [652, 234] width 15 height 9
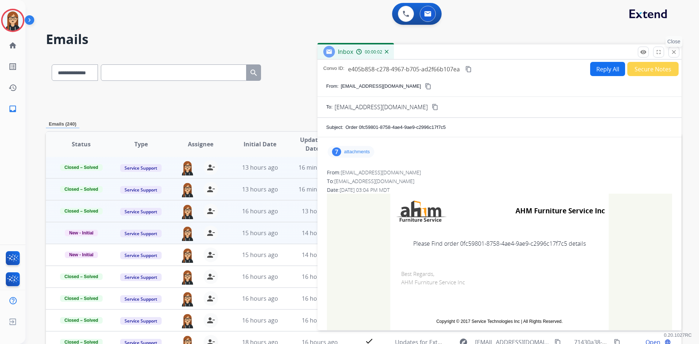
click at [674, 52] on mat-icon "close" at bounding box center [673, 52] width 7 height 7
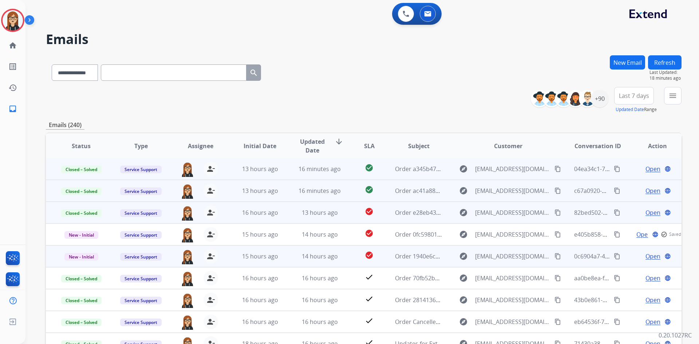
click at [649, 257] on span "Open" at bounding box center [652, 256] width 15 height 9
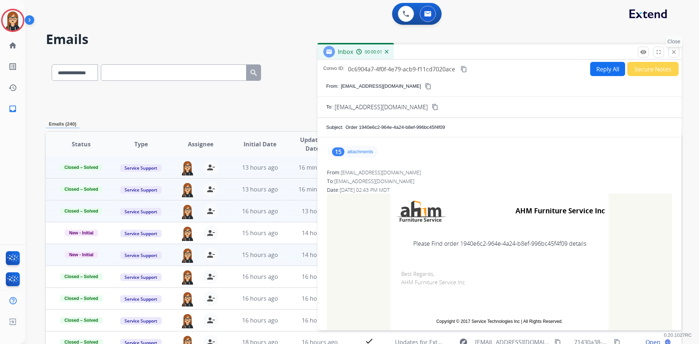
click at [673, 51] on mat-icon "close" at bounding box center [673, 52] width 7 height 7
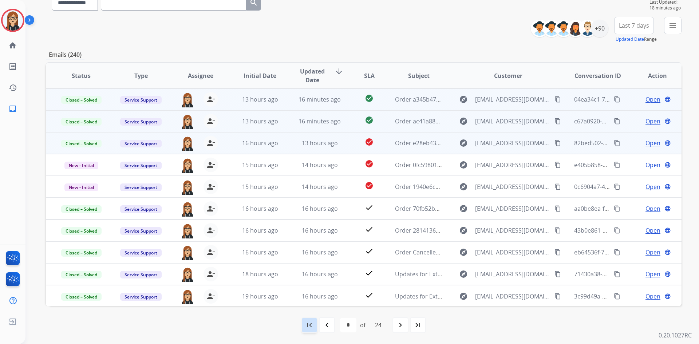
click at [311, 328] on mat-icon "first_page" at bounding box center [309, 325] width 9 height 9
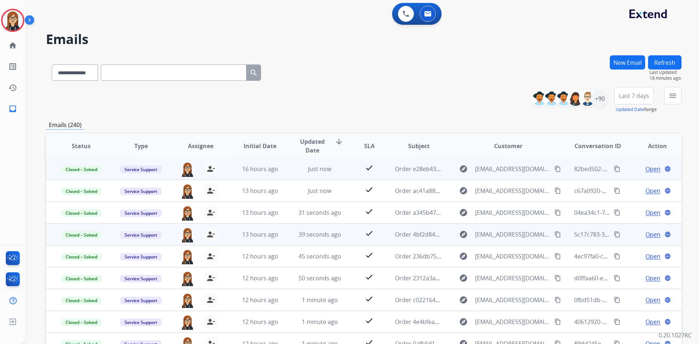
scroll to position [70, 0]
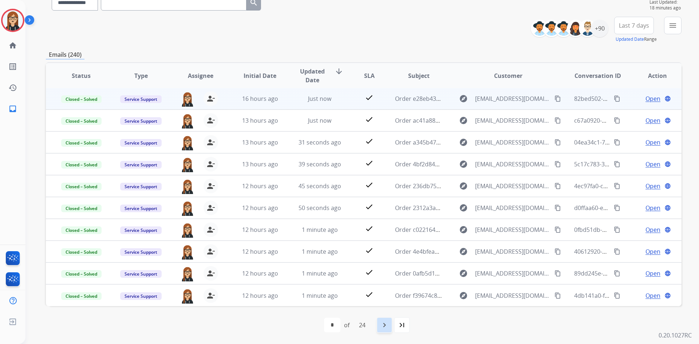
click at [386, 329] on mat-icon "navigate_next" at bounding box center [384, 325] width 9 height 9
select select "*"
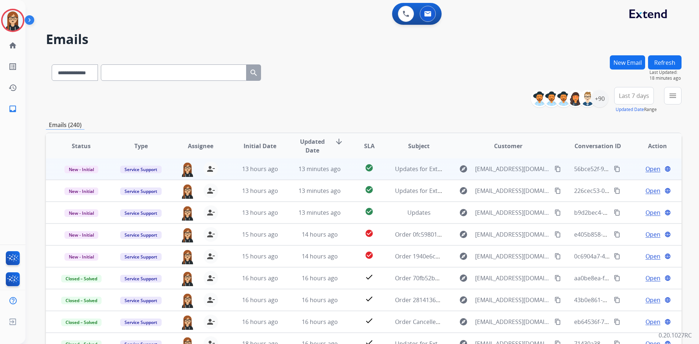
click at [645, 169] on span "Open" at bounding box center [652, 169] width 15 height 9
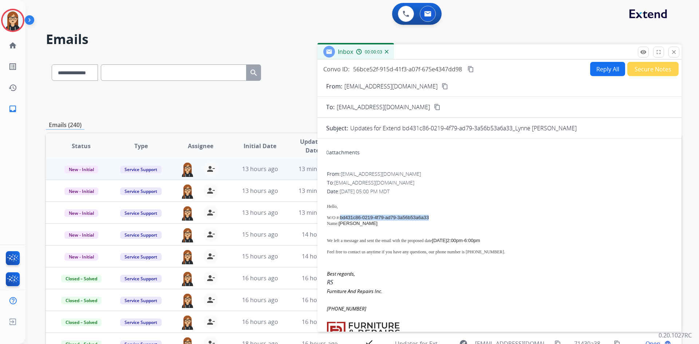
drag, startPoint x: 341, startPoint y: 218, endPoint x: 434, endPoint y: 218, distance: 93.5
click at [434, 218] on p "W/O # : bd431c86-0219-4f79-ad79-3a56b53a6a33" at bounding box center [499, 218] width 345 height 6
copy span "bd431c86-0219-4f79-ad79-3a56b53a6a33"
drag, startPoint x: 329, startPoint y: 241, endPoint x: 493, endPoint y: 241, distance: 164.5
click at [493, 241] on p "We left a message and sent the email with the proposed date [DATE] 2:00pm-6:00pm" at bounding box center [499, 241] width 345 height 6
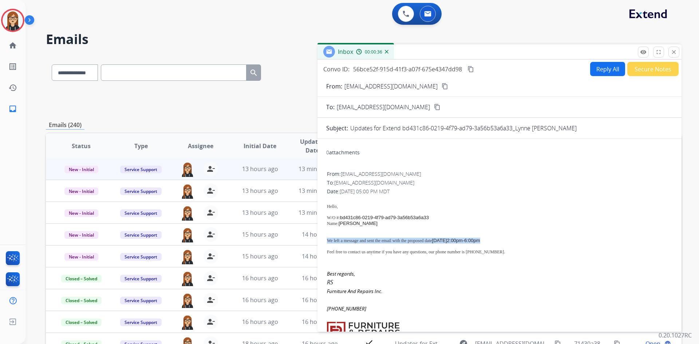
copy p "We left a message and sent the email with the proposed date [DATE] 2:00pm-6:00pm"
click at [673, 51] on mat-icon "close" at bounding box center [673, 52] width 7 height 7
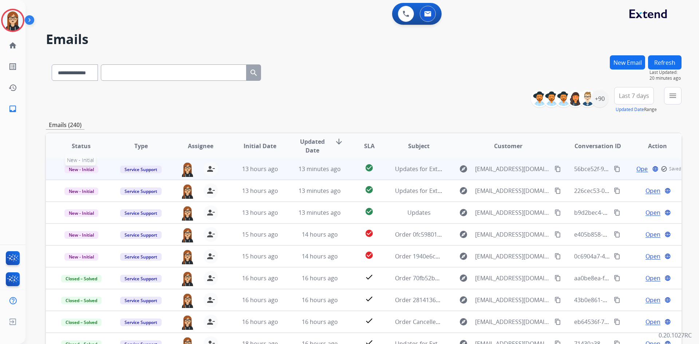
click at [80, 166] on span "New - Initial" at bounding box center [81, 170] width 34 height 8
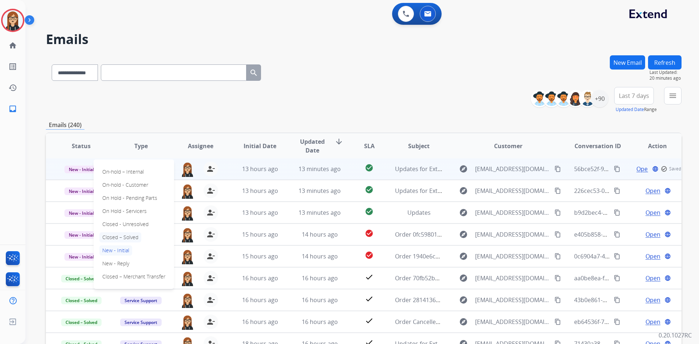
click at [122, 233] on p "Closed – Solved" at bounding box center [120, 237] width 42 height 10
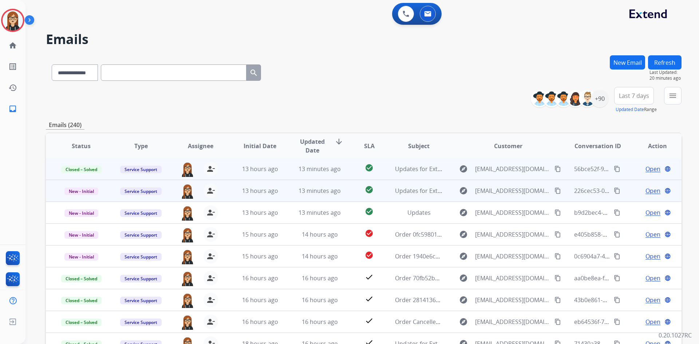
click at [647, 192] on span "Open" at bounding box center [652, 190] width 15 height 9
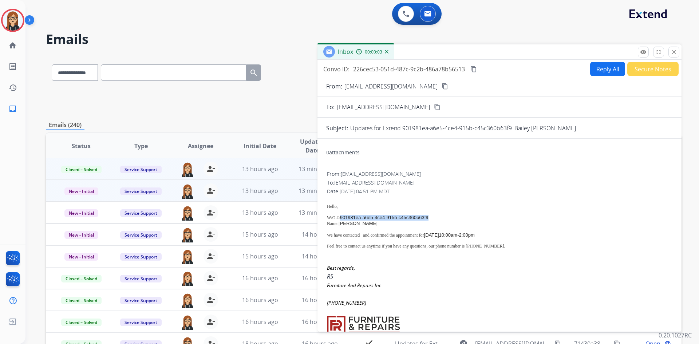
drag, startPoint x: 340, startPoint y: 217, endPoint x: 432, endPoint y: 215, distance: 92.1
click at [432, 215] on p "W/O # : 901981ea-a6e5-4ce4-915b-c45c360b63f9" at bounding box center [499, 218] width 345 height 6
copy span "901981ea-a6e5-4ce4-915b-c45c360b63f9"
click at [358, 211] on p at bounding box center [499, 211] width 345 height 5
drag, startPoint x: 340, startPoint y: 217, endPoint x: 429, endPoint y: 219, distance: 88.8
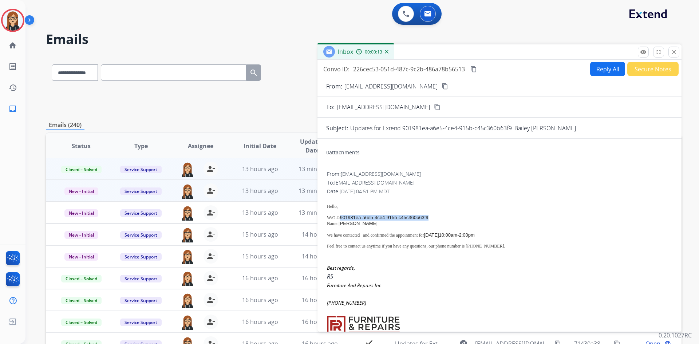
click at [429, 219] on p "W/O # : 901981ea-a6e5-4ce4-915b-c45c360b63f9" at bounding box center [499, 218] width 345 height 6
copy span "901981ea-a6e5-4ce4-915b-c45c360b63f9"
drag, startPoint x: 327, startPoint y: 235, endPoint x: 494, endPoint y: 234, distance: 167.4
click at [494, 234] on p "We have contacted and confirmed the appointment for [DATE] 10:00am-2:00pm" at bounding box center [499, 235] width 345 height 6
copy p "We have contacted and confirmed the appointment for [DATE] 10:00am-2:00pm"
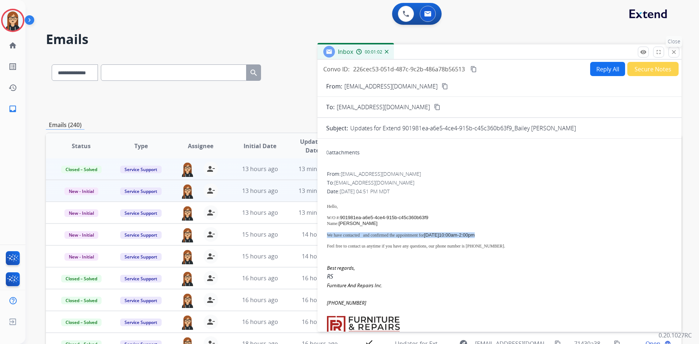
click at [672, 52] on mat-icon "close" at bounding box center [673, 52] width 7 height 7
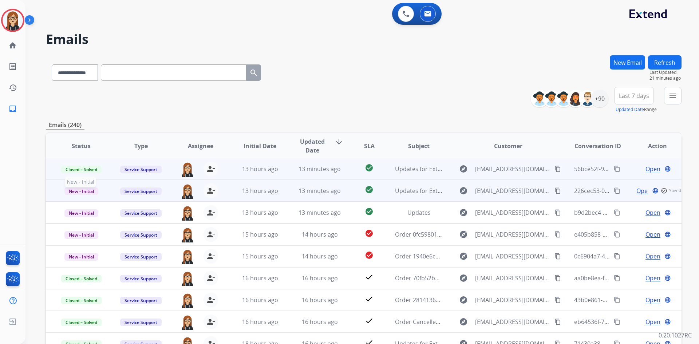
click at [74, 190] on span "New - Initial" at bounding box center [81, 191] width 34 height 8
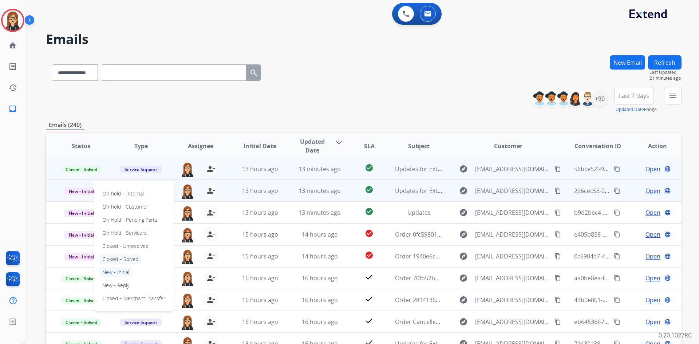
click at [122, 257] on p "Closed – Solved" at bounding box center [120, 259] width 42 height 10
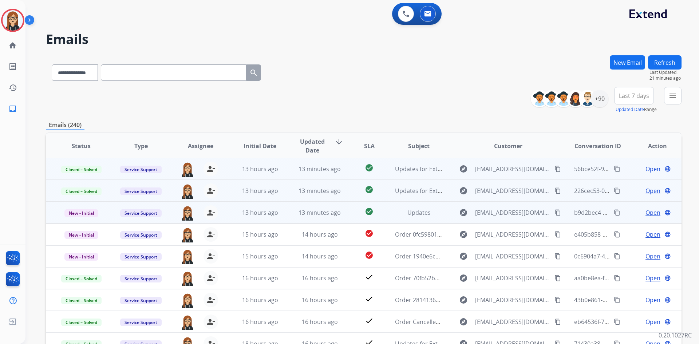
click at [645, 213] on span "Open" at bounding box center [652, 212] width 15 height 9
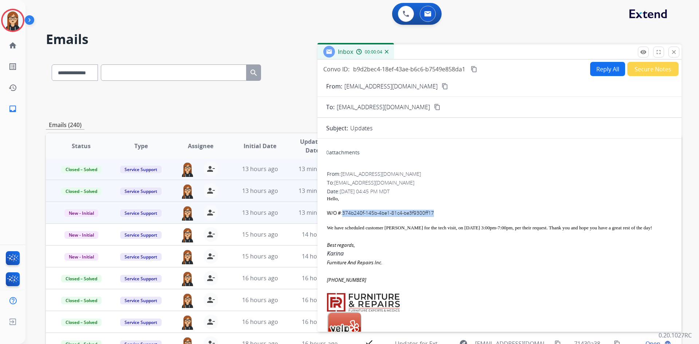
drag, startPoint x: 342, startPoint y: 214, endPoint x: 432, endPoint y: 213, distance: 89.5
click at [432, 213] on div "W/O # :374b240f-145b-4be1-81c4-be3f9300ff17" at bounding box center [499, 213] width 345 height 7
copy div "374b240f-145b-4be1-81c4-be3f9300ff17"
drag, startPoint x: 326, startPoint y: 227, endPoint x: 403, endPoint y: 233, distance: 77.4
click at [403, 233] on div "From: [EMAIL_ADDRESS][DOMAIN_NAME] To: [EMAIL_ADDRESS][DOMAIN_NAME] Date: [DATE…" at bounding box center [499, 333] width 346 height 326
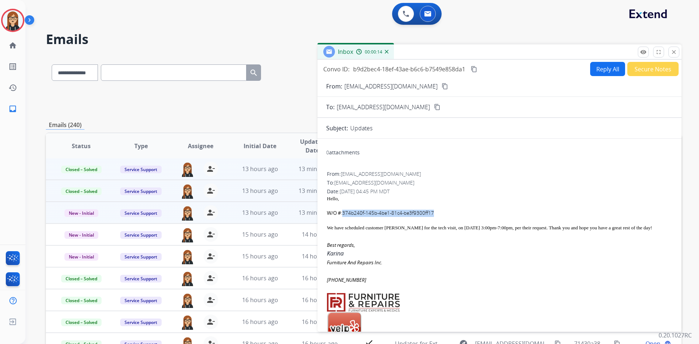
copy div "We have scheduled customer [PERSON_NAME] for the tech visit, on [DATE] 3:00pm-7…"
click at [673, 52] on mat-icon "close" at bounding box center [673, 52] width 7 height 7
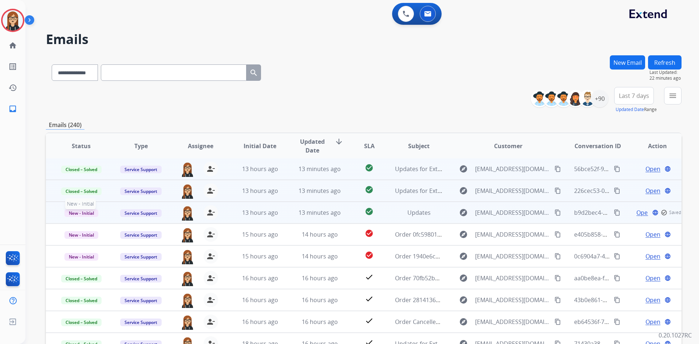
click at [81, 210] on span "New - Initial" at bounding box center [81, 213] width 34 height 8
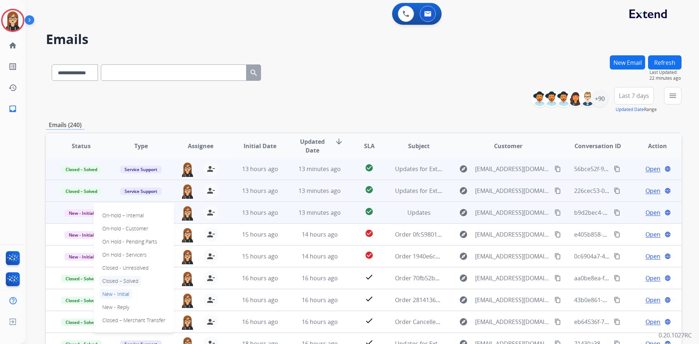
click at [133, 282] on p "Closed – Solved" at bounding box center [120, 281] width 42 height 10
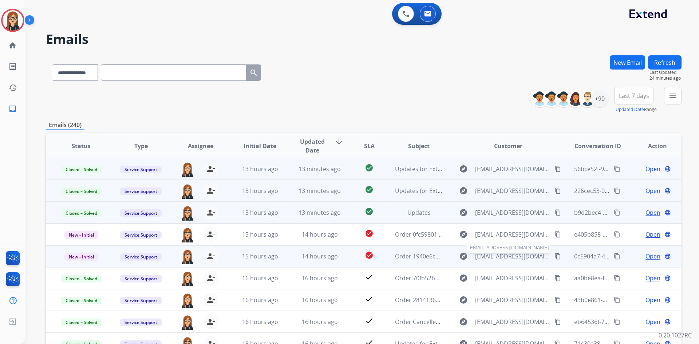
click at [483, 257] on span "[EMAIL_ADDRESS][DOMAIN_NAME]" at bounding box center [512, 256] width 75 height 9
type input "**********"
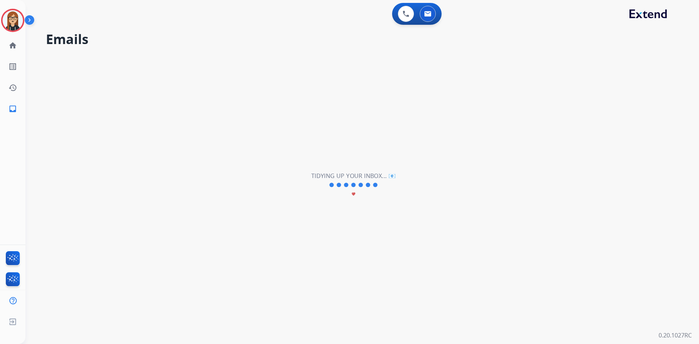
select select "*"
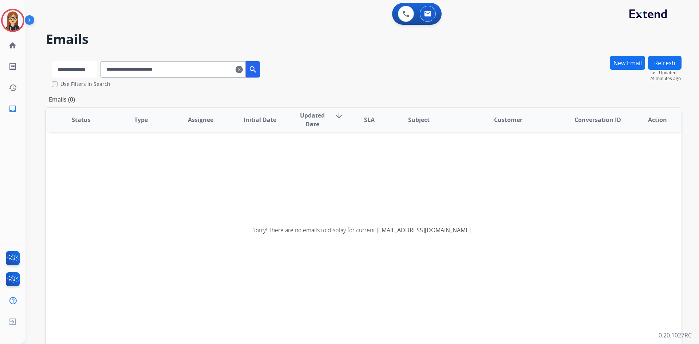
click at [67, 74] on select "**********" at bounding box center [74, 69] width 45 height 16
click at [52, 61] on select "**********" at bounding box center [74, 69] width 45 height 16
click at [191, 67] on input "**********" at bounding box center [174, 69] width 146 height 16
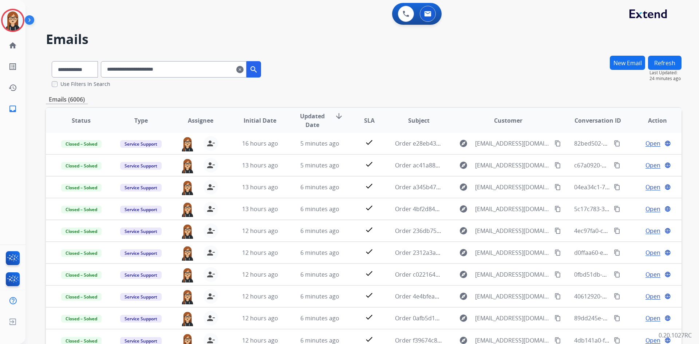
click at [392, 77] on div "**********" at bounding box center [363, 71] width 635 height 32
click at [377, 79] on div "**********" at bounding box center [363, 71] width 635 height 32
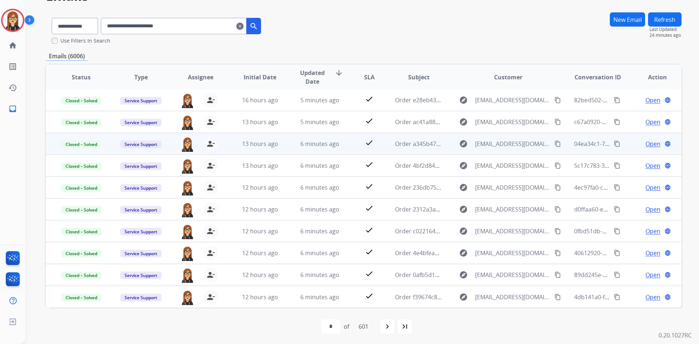
scroll to position [45, 0]
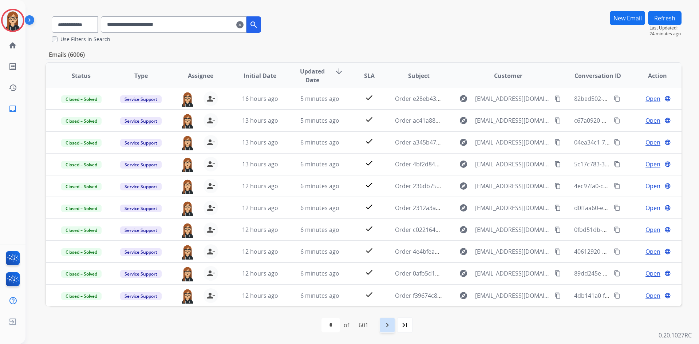
click at [389, 325] on mat-icon "navigate_next" at bounding box center [387, 325] width 9 height 9
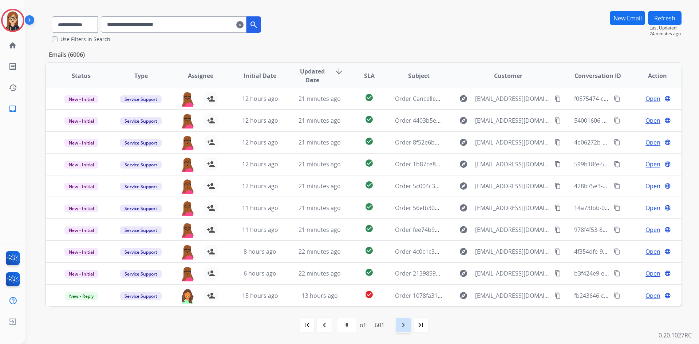
click at [402, 328] on mat-icon "navigate_next" at bounding box center [403, 325] width 9 height 9
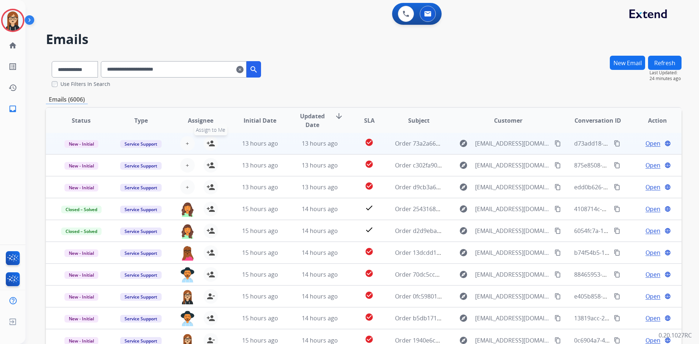
drag, startPoint x: 210, startPoint y: 141, endPoint x: 210, endPoint y: 148, distance: 7.7
click at [210, 141] on mat-icon "person_add" at bounding box center [210, 143] width 9 height 9
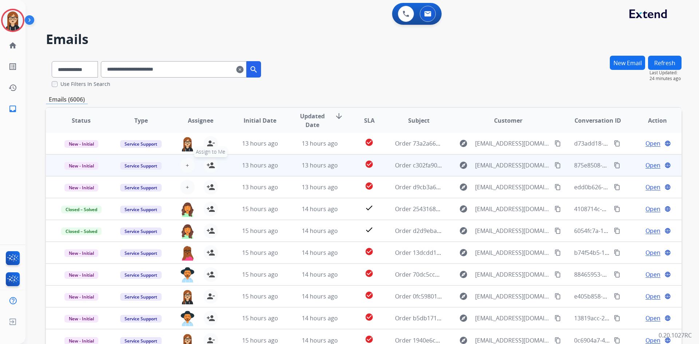
click at [210, 158] on div "+ Select agent person_add Assign to Me" at bounding box center [194, 165] width 47 height 15
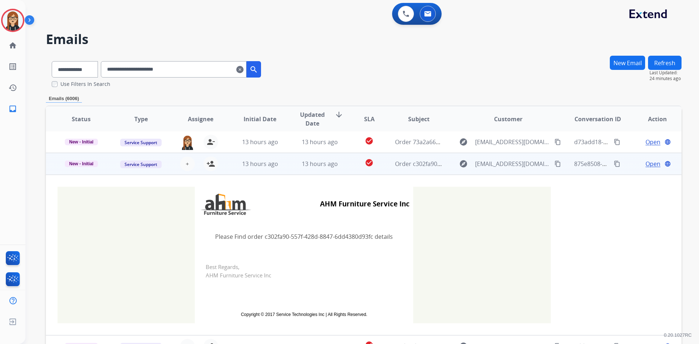
scroll to position [22, 0]
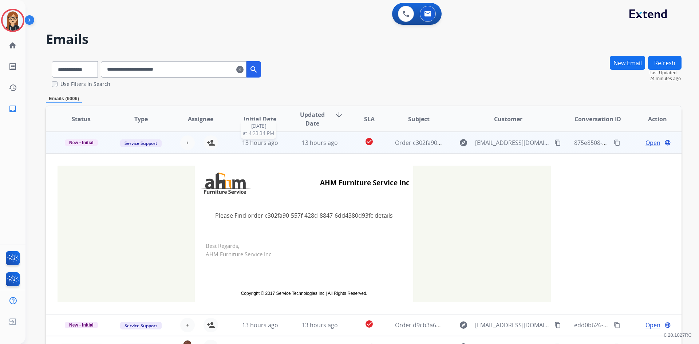
click at [253, 141] on span "13 hours ago" at bounding box center [260, 143] width 36 height 8
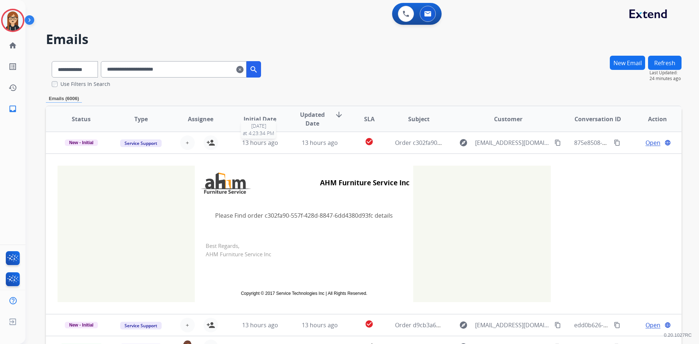
scroll to position [1, 0]
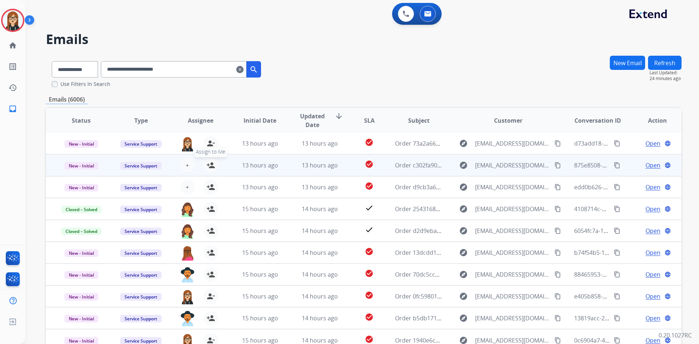
click at [210, 165] on mat-icon "person_add" at bounding box center [210, 165] width 9 height 9
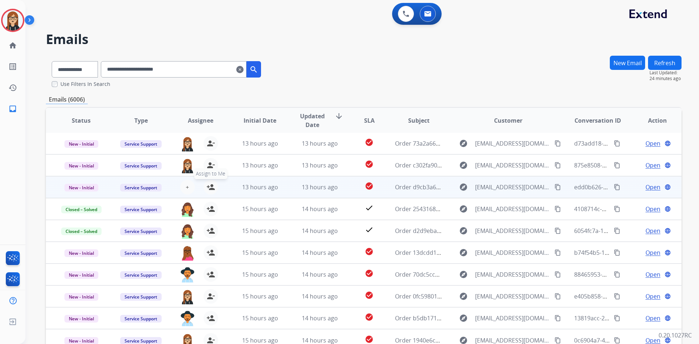
click at [210, 188] on mat-icon "person_add" at bounding box center [210, 187] width 9 height 9
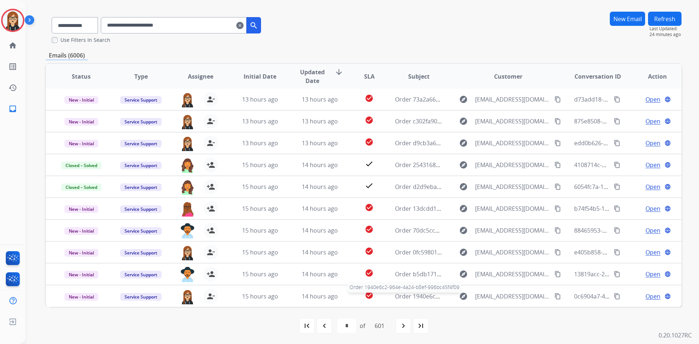
scroll to position [45, 0]
click at [403, 327] on mat-icon "navigate_next" at bounding box center [403, 325] width 9 height 9
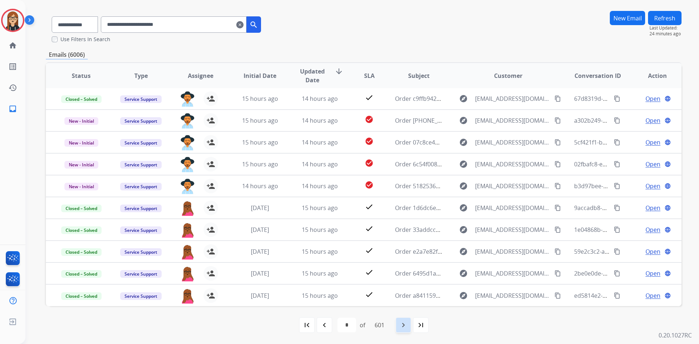
click at [405, 327] on mat-icon "navigate_next" at bounding box center [403, 325] width 9 height 9
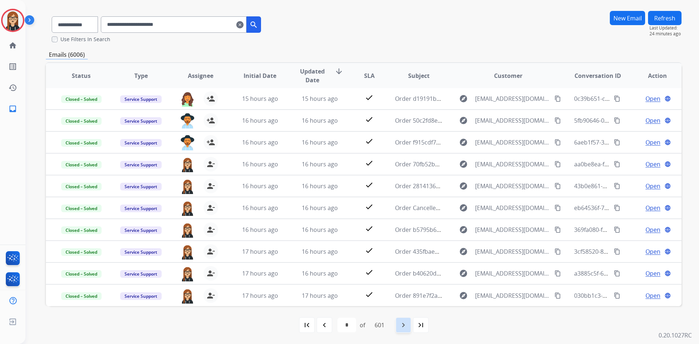
click at [405, 324] on mat-icon "navigate_next" at bounding box center [403, 325] width 9 height 9
click at [406, 323] on mat-icon "navigate_next" at bounding box center [403, 325] width 9 height 9
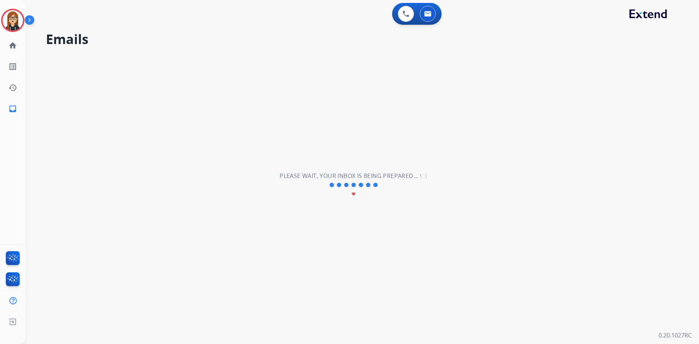
scroll to position [0, 0]
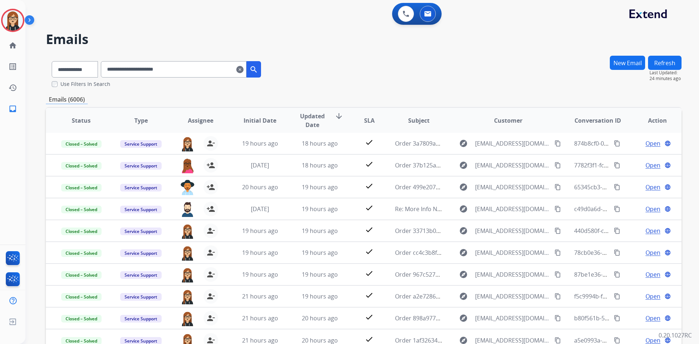
click at [342, 61] on div "**********" at bounding box center [363, 71] width 635 height 32
click at [243, 68] on mat-icon "clear" at bounding box center [239, 69] width 7 height 9
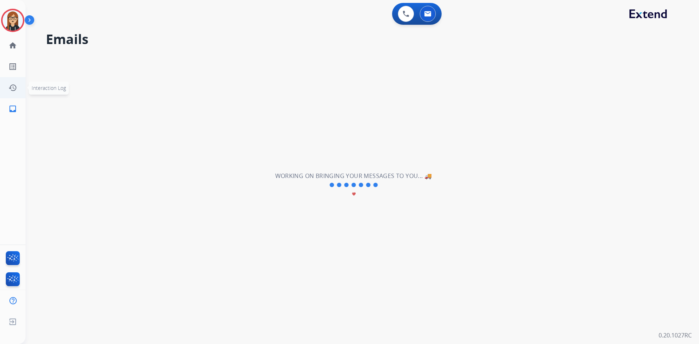
select select "**********"
select select "*"
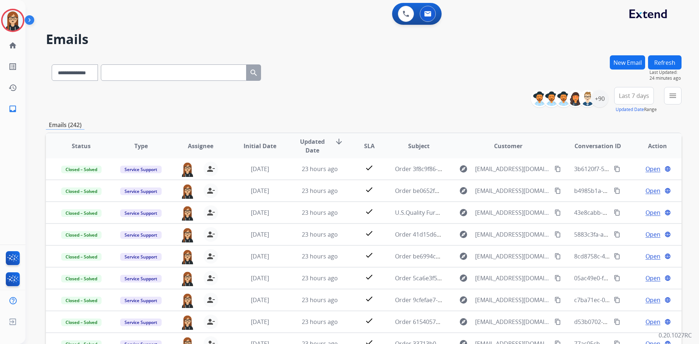
click at [154, 74] on input "text" at bounding box center [174, 72] width 146 height 16
click at [217, 76] on input "text" at bounding box center [174, 72] width 146 height 16
paste input "**********"
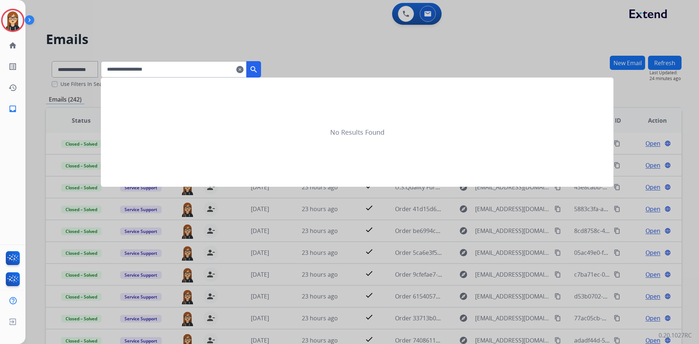
type input "**********"
click at [74, 69] on div at bounding box center [349, 172] width 699 height 344
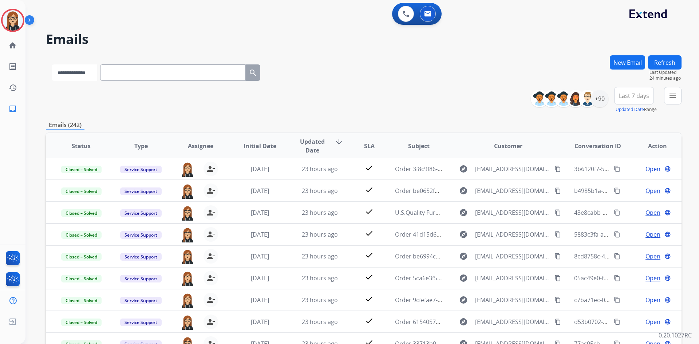
click at [74, 71] on select "**********" at bounding box center [74, 72] width 45 height 16
select select "**********"
click at [52, 64] on select "**********" at bounding box center [74, 72] width 45 height 16
click at [142, 74] on input "text" at bounding box center [174, 72] width 146 height 16
paste input "**********"
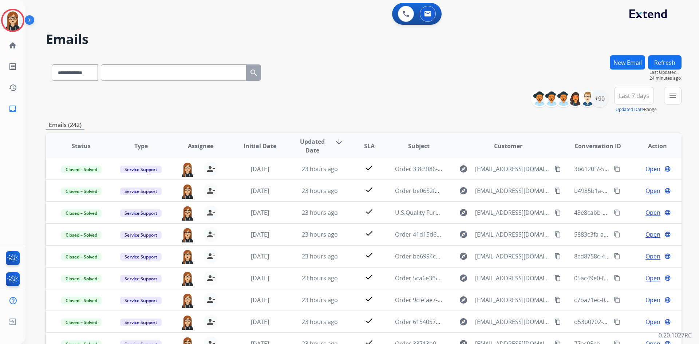
type input "**********"
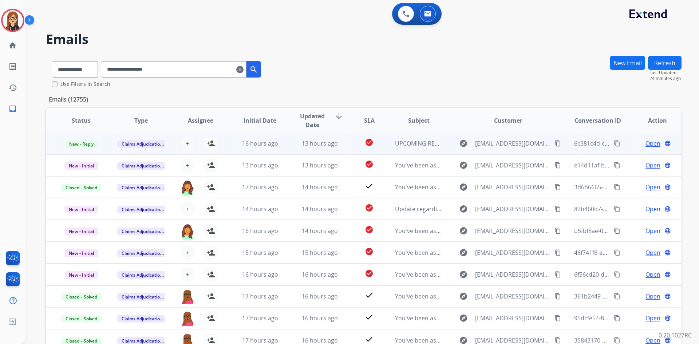
click at [649, 144] on span "Open" at bounding box center [652, 143] width 15 height 9
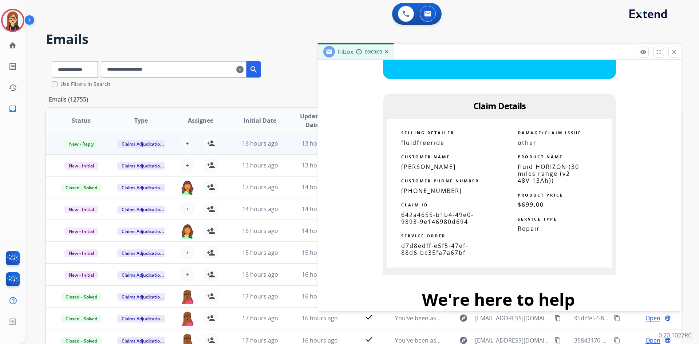
scroll to position [364, 0]
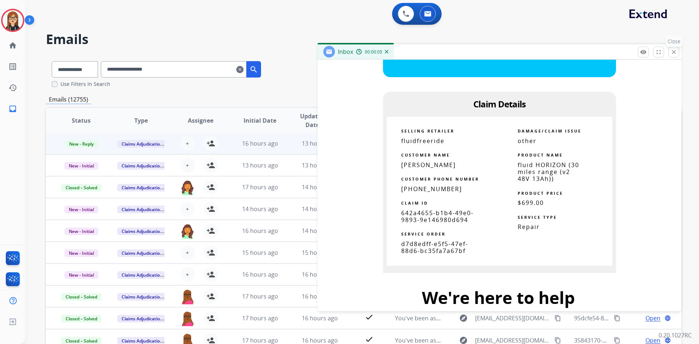
click at [671, 52] on mat-icon "close" at bounding box center [673, 52] width 7 height 7
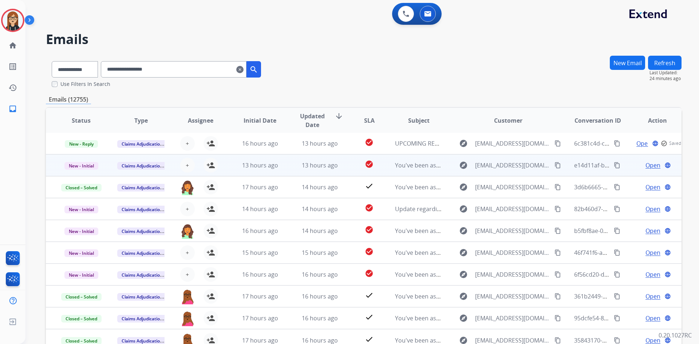
click at [649, 165] on span "Open" at bounding box center [652, 165] width 15 height 9
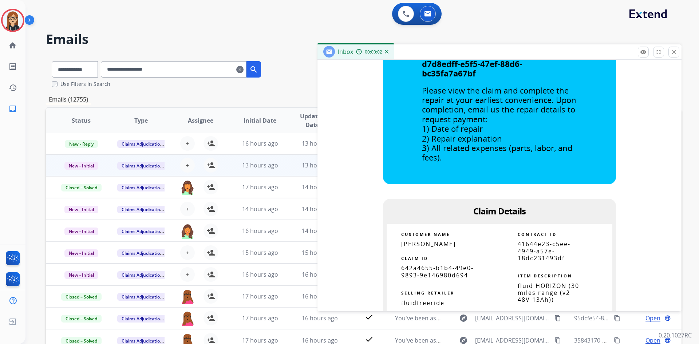
scroll to position [328, 0]
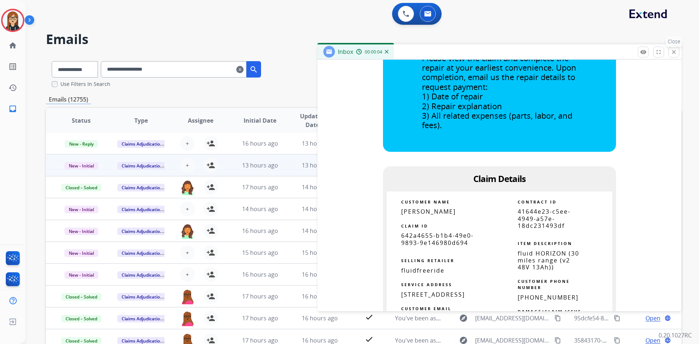
click at [672, 51] on mat-icon "close" at bounding box center [673, 52] width 7 height 7
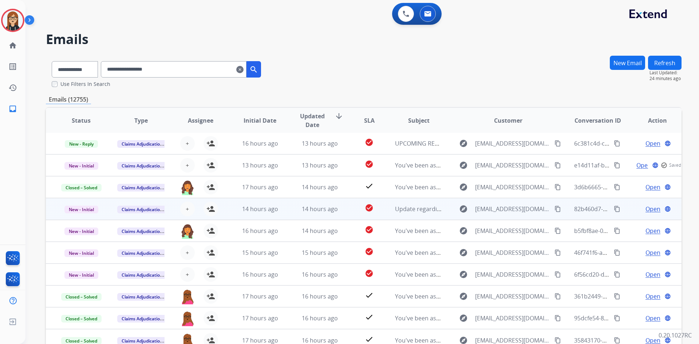
click at [645, 206] on span "Open" at bounding box center [652, 209] width 15 height 9
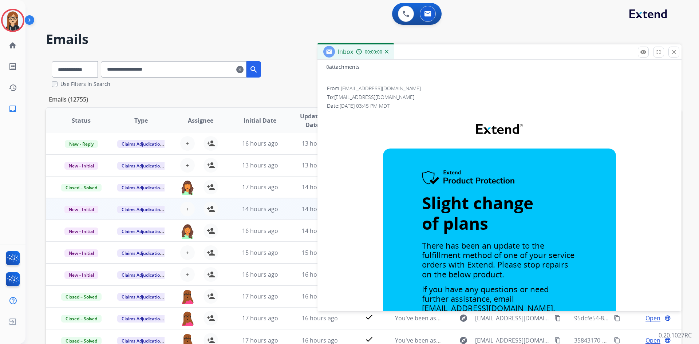
scroll to position [255, 0]
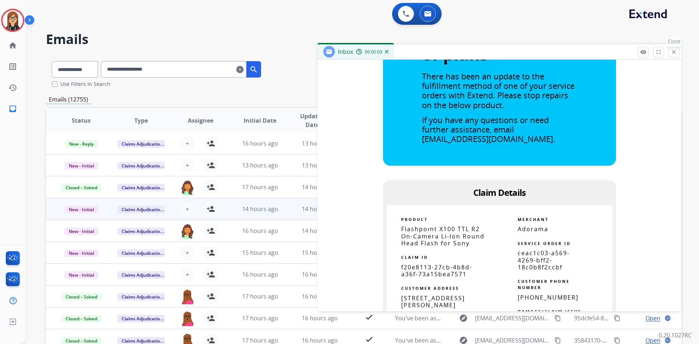
click at [672, 50] on mat-icon "close" at bounding box center [673, 52] width 7 height 7
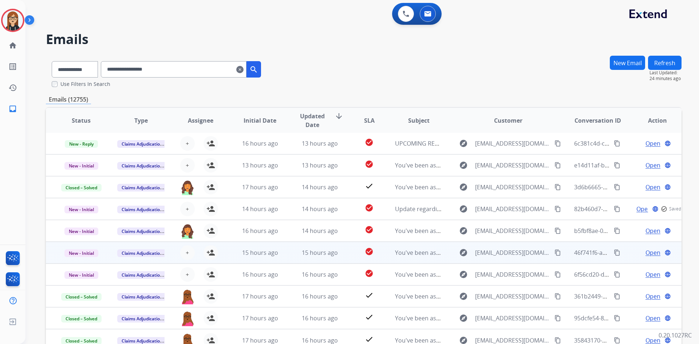
click at [645, 251] on span "Open" at bounding box center [652, 252] width 15 height 9
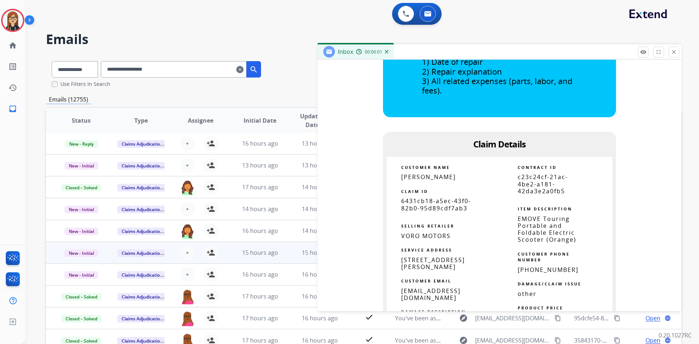
scroll to position [364, 0]
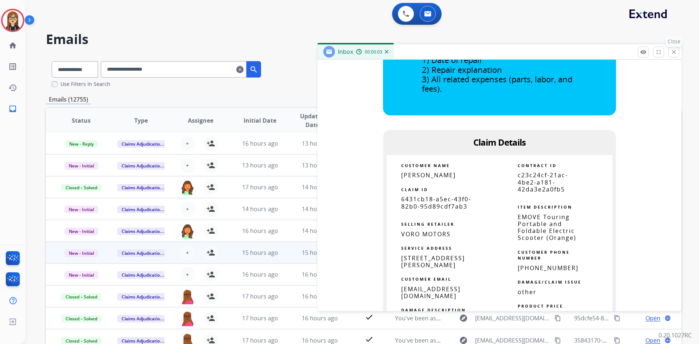
click at [672, 54] on mat-icon "close" at bounding box center [673, 52] width 7 height 7
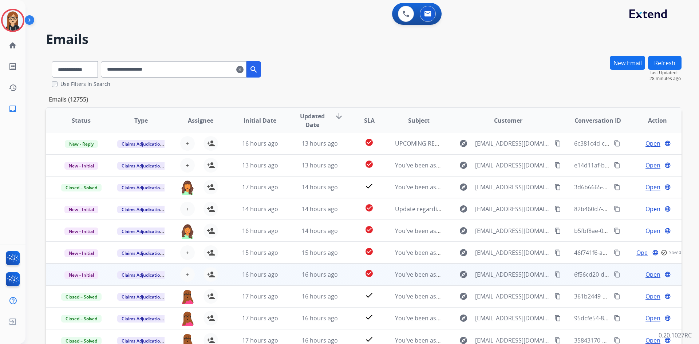
click at [645, 275] on span "Open" at bounding box center [652, 274] width 15 height 9
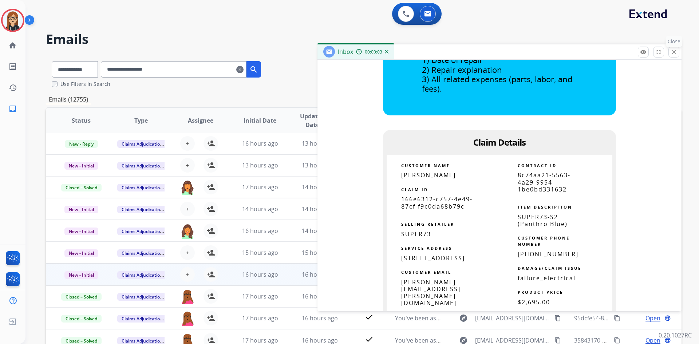
click at [673, 51] on mat-icon "close" at bounding box center [673, 52] width 7 height 7
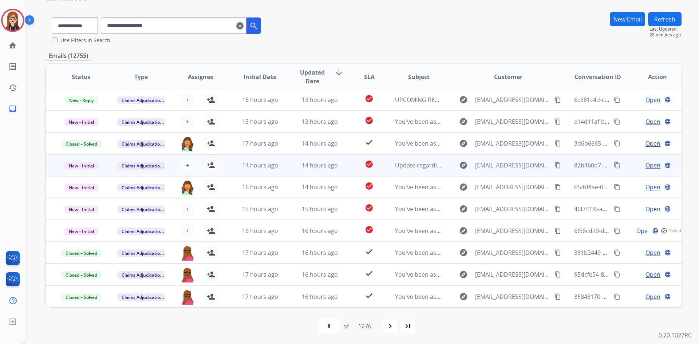
scroll to position [45, 0]
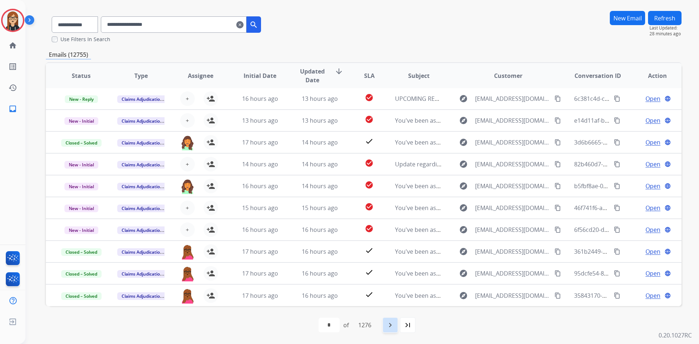
click at [393, 325] on mat-icon "navigate_next" at bounding box center [390, 325] width 9 height 9
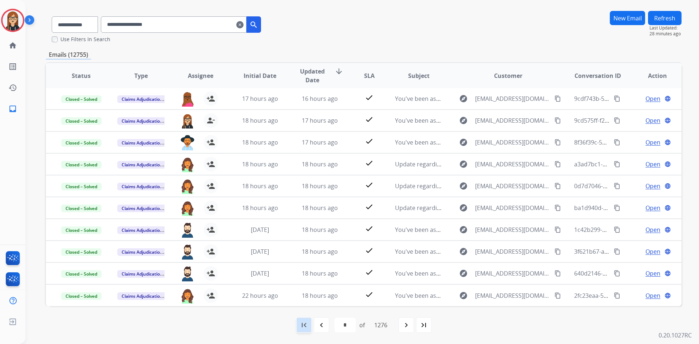
click at [302, 326] on mat-icon "first_page" at bounding box center [304, 325] width 9 height 9
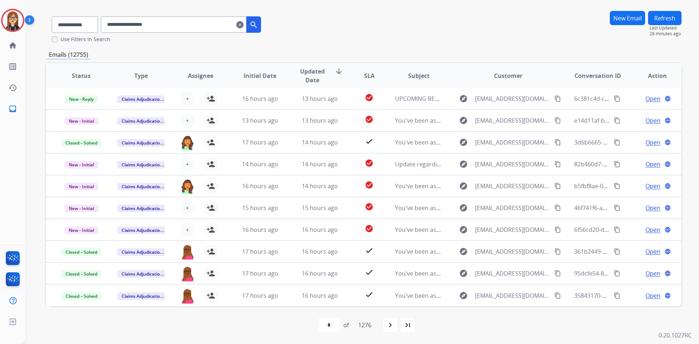
click at [243, 24] on mat-icon "clear" at bounding box center [239, 24] width 7 height 9
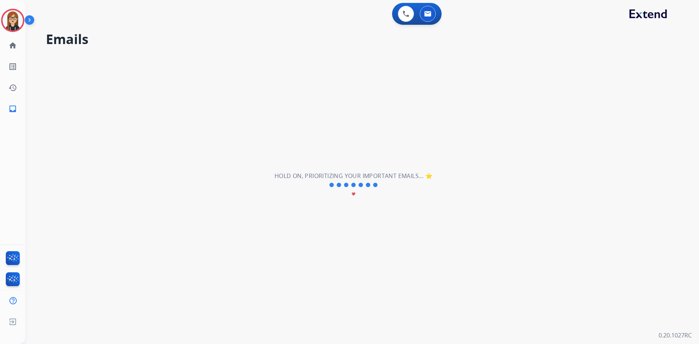
select select "**********"
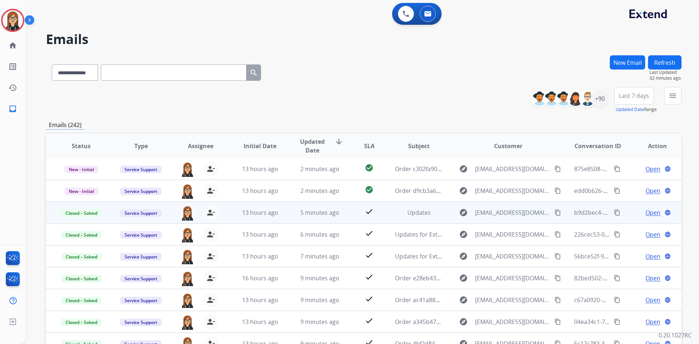
click at [477, 84] on div "**********" at bounding box center [363, 71] width 635 height 32
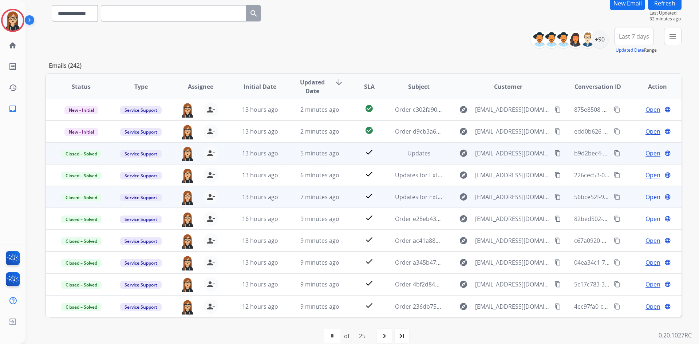
scroll to position [70, 0]
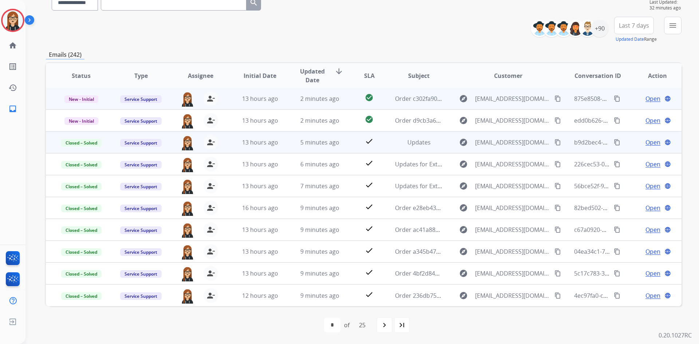
click at [647, 98] on span "Open" at bounding box center [652, 98] width 15 height 9
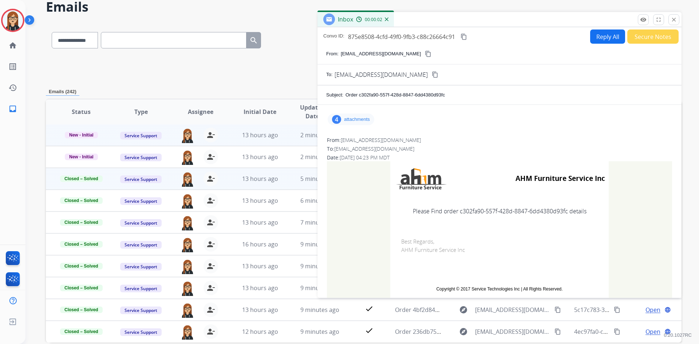
scroll to position [0, 0]
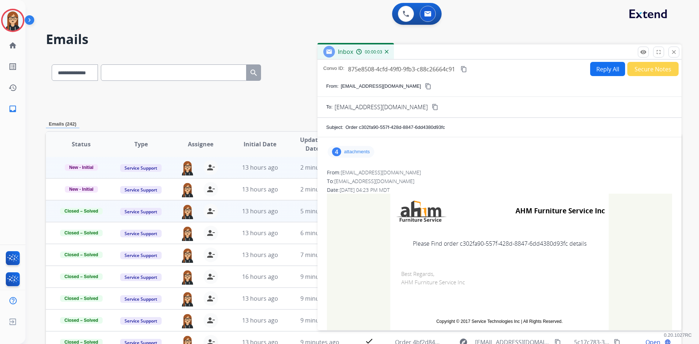
click at [674, 49] on mat-icon "close" at bounding box center [673, 52] width 7 height 7
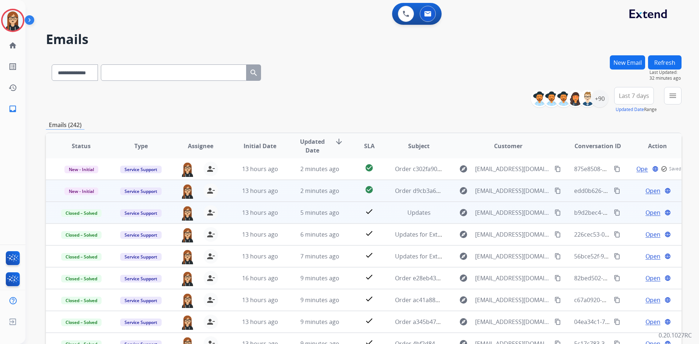
click at [645, 189] on span "Open" at bounding box center [652, 190] width 15 height 9
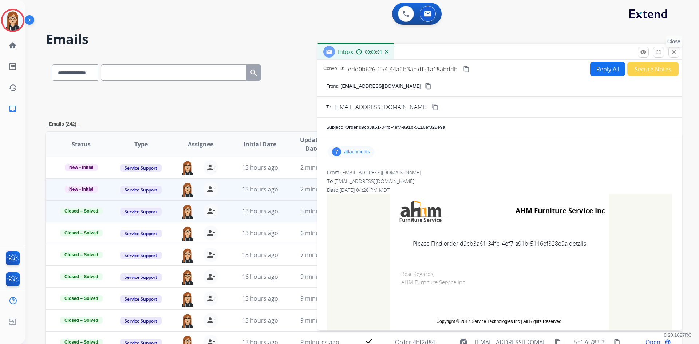
click at [674, 52] on mat-icon "close" at bounding box center [673, 52] width 7 height 7
